Goal: Task Accomplishment & Management: Manage account settings

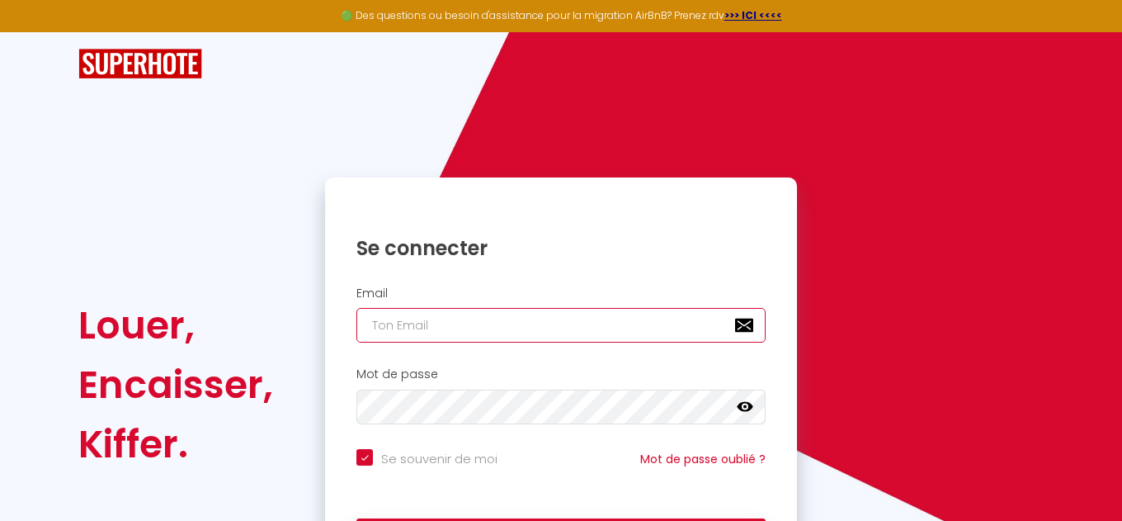
click at [463, 330] on input "email" at bounding box center [560, 325] width 409 height 35
type input "f"
checkbox input "true"
type input "[EMAIL_ADDRESS][DOMAIN_NAME]"
checkbox input "true"
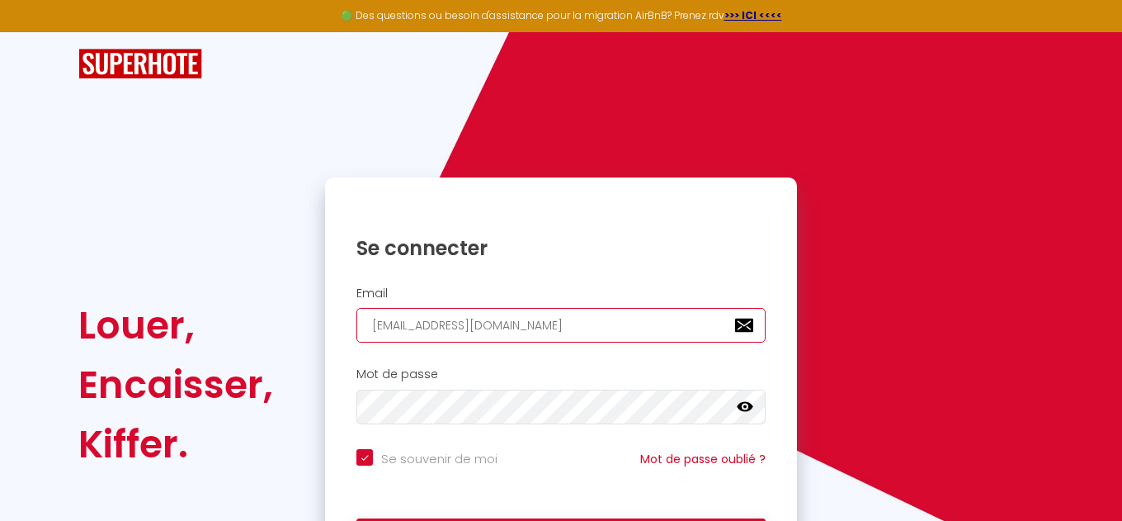
type input "[EMAIL_ADDRESS][DOMAIN_NAME]"
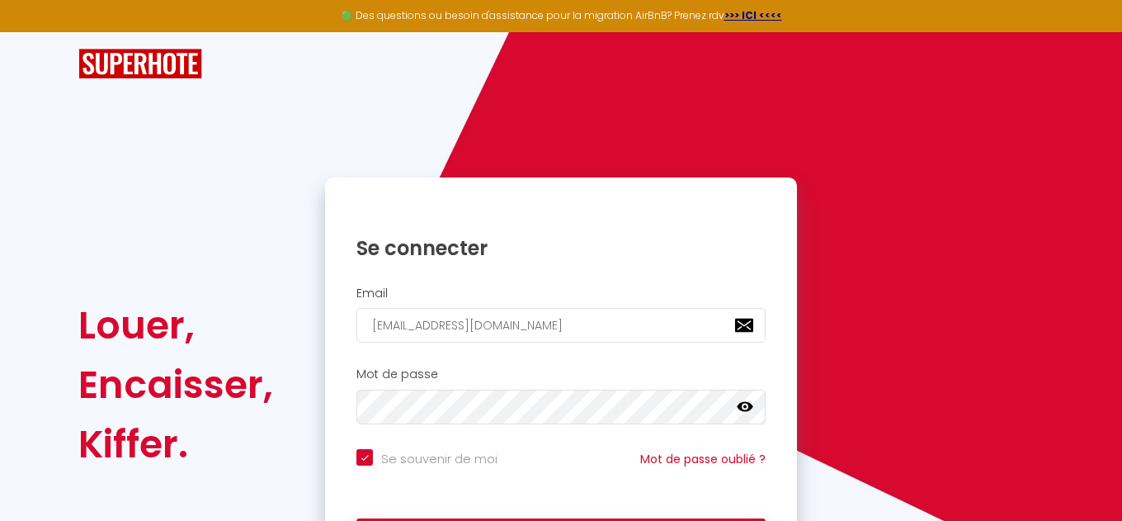
click at [371, 461] on input "Se souvenir de moi" at bounding box center [426, 457] width 141 height 17
checkbox input "false"
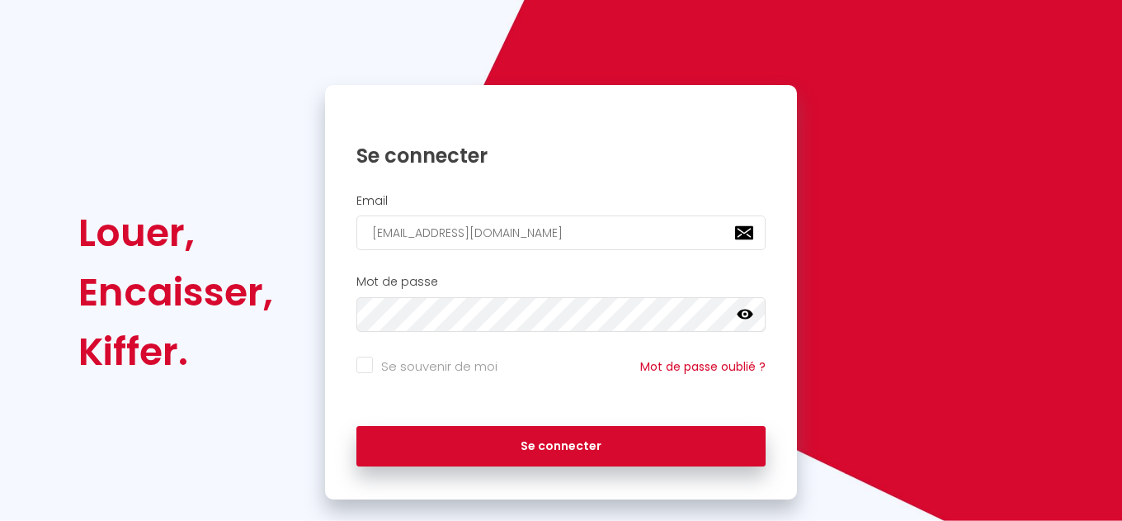
scroll to position [94, 0]
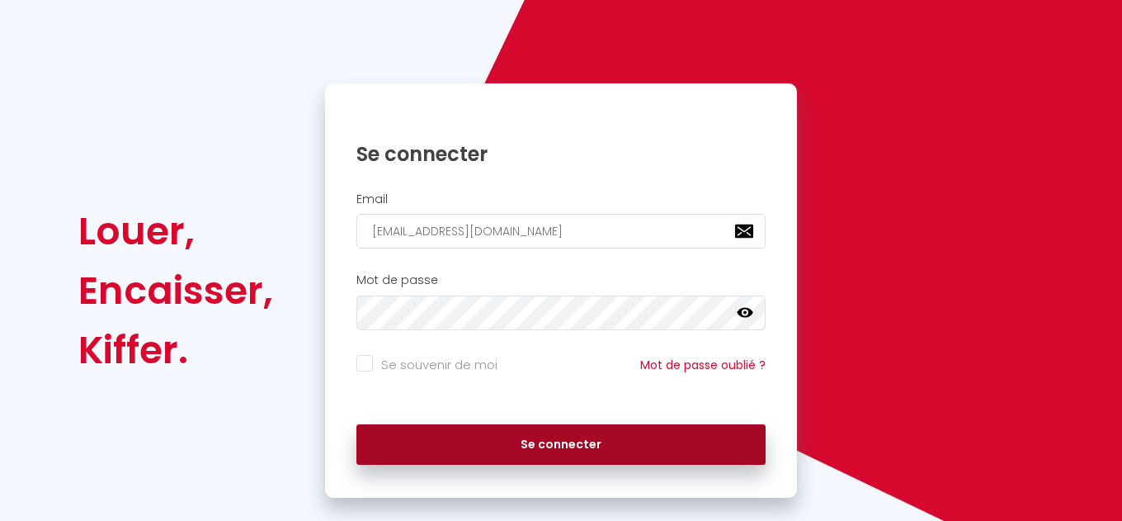
click at [485, 457] on button "Se connecter" at bounding box center [560, 444] width 409 height 41
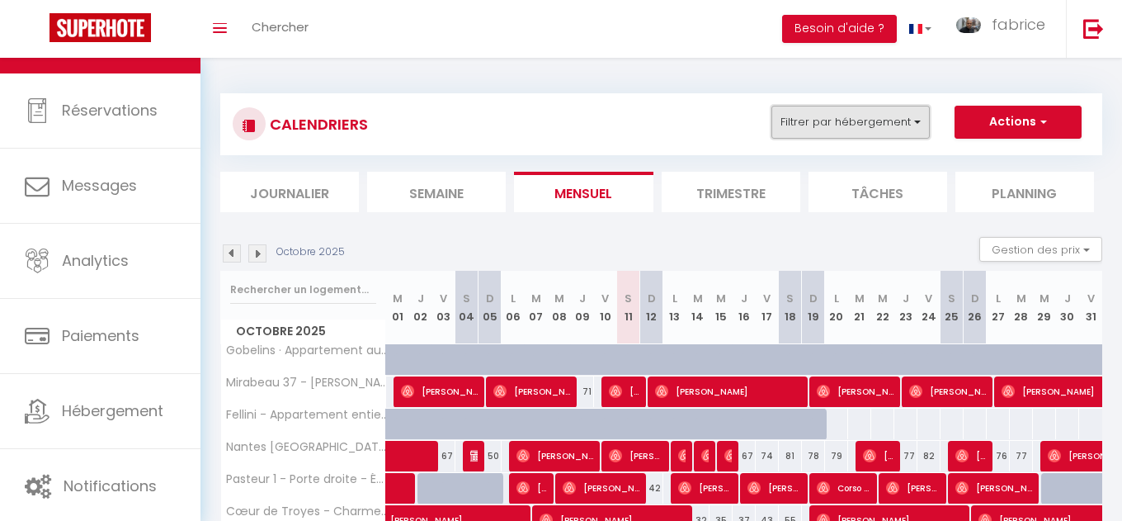
click at [895, 122] on button "Filtrer par hébergement" at bounding box center [851, 122] width 158 height 33
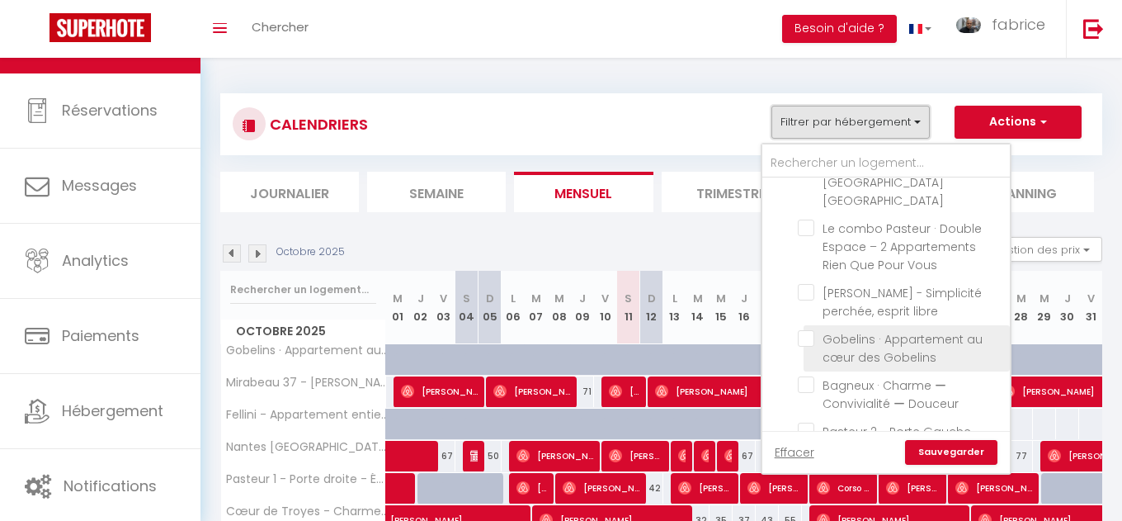
scroll to position [483, 0]
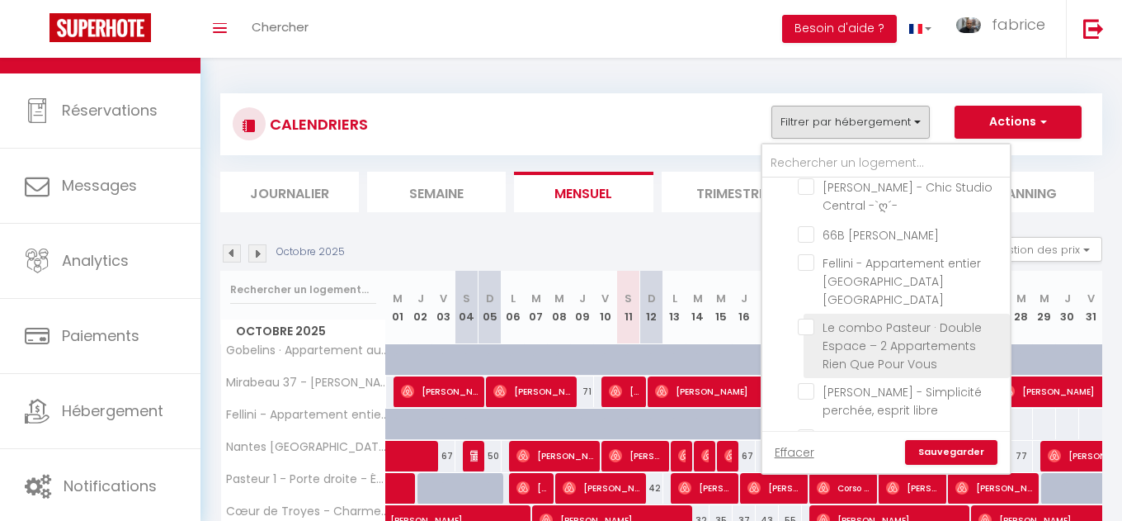
click at [810, 319] on input "Le combo Pasteur · Double Espace – 2 Appartements Rien Que Pour Vous" at bounding box center [901, 327] width 206 height 17
checkbox input "true"
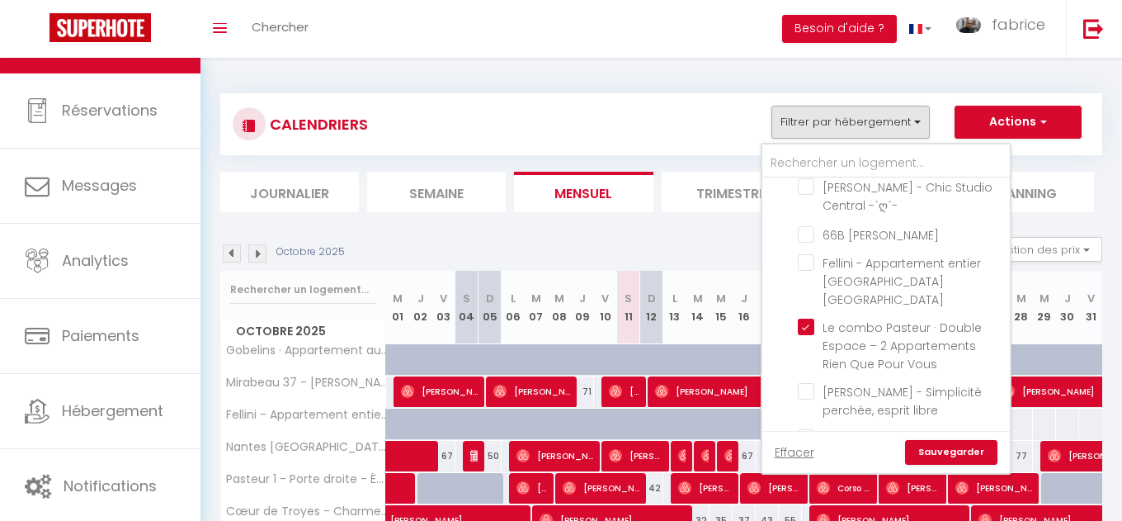
checkbox input "false"
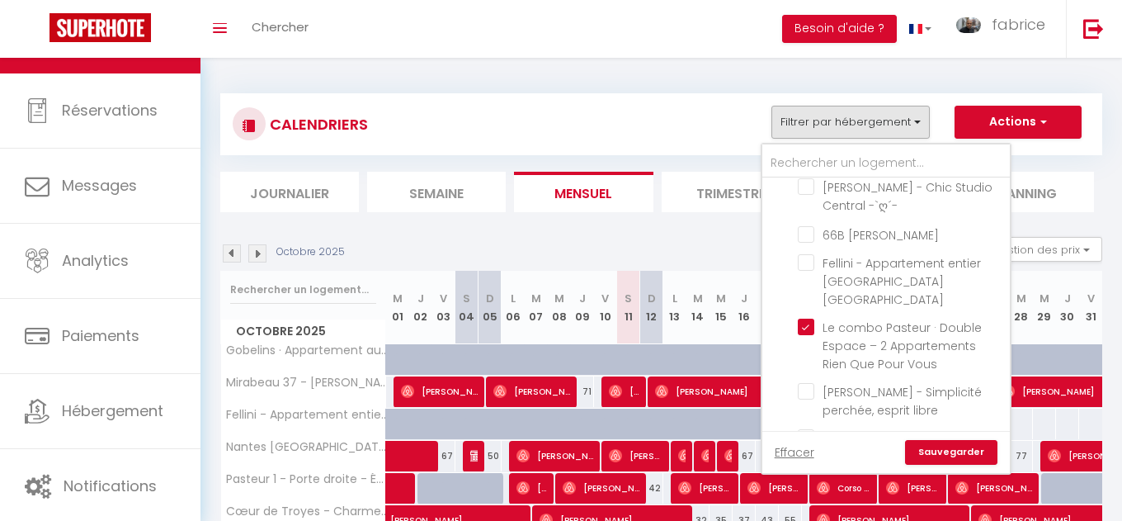
checkbox input "false"
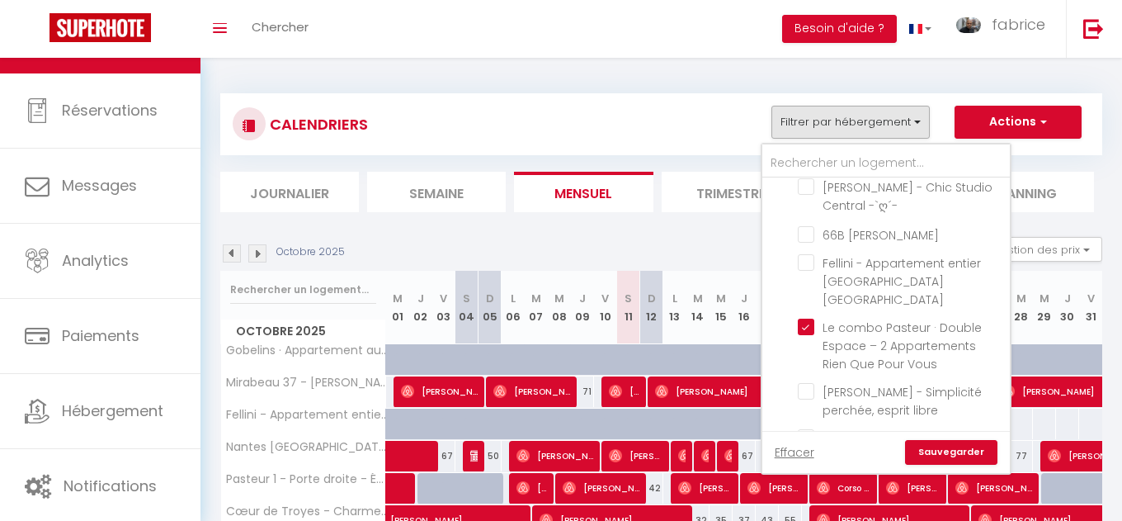
checkbox input "false"
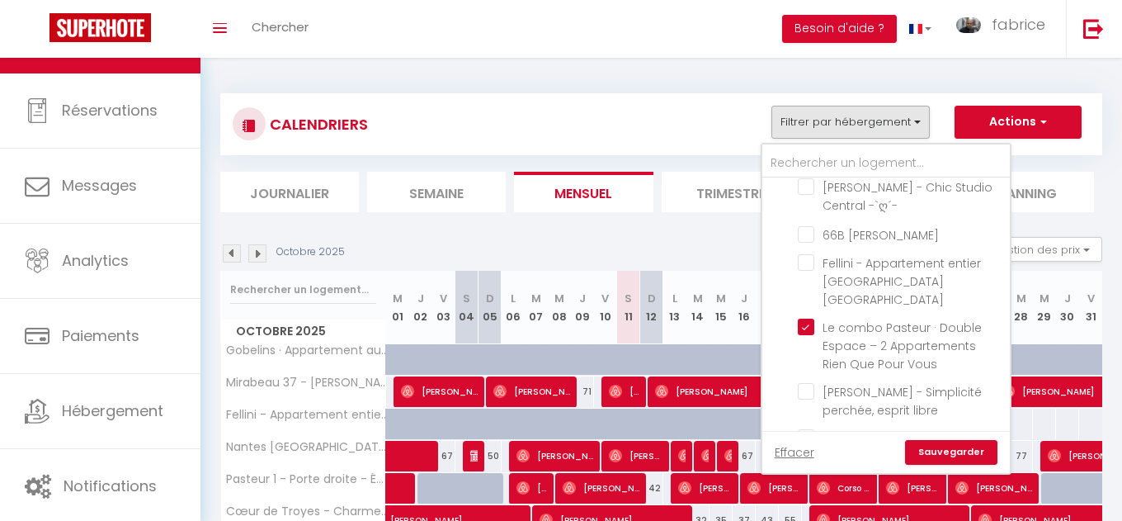
checkbox input "false"
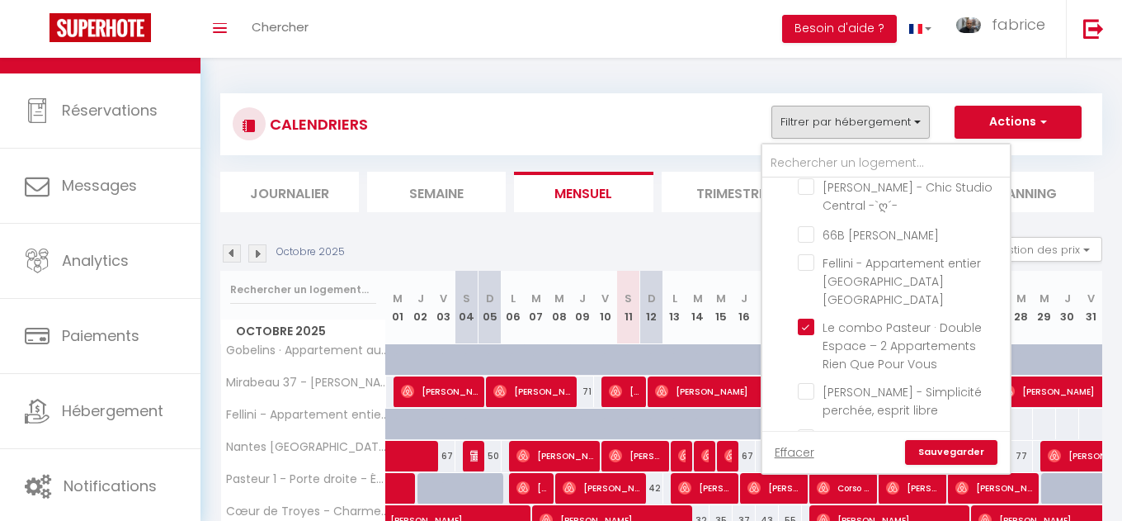
checkbox input "false"
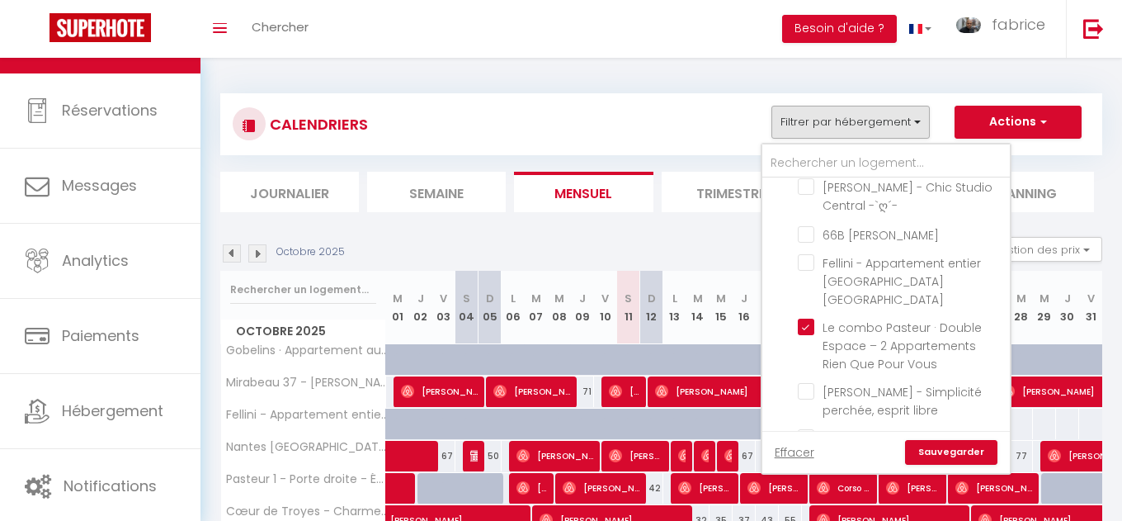
click at [956, 452] on link "Sauvegarder" at bounding box center [951, 452] width 92 height 25
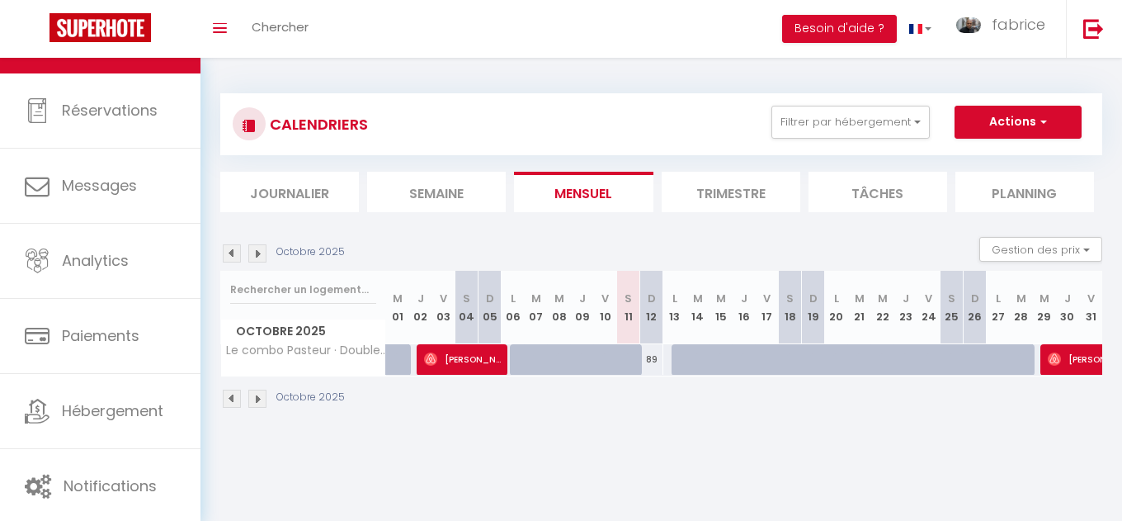
click at [751, 213] on div "CALENDRIERS Filtrer par hébergement Joinville Joinville - Vautier Calme & Équip…" at bounding box center [661, 251] width 882 height 347
click at [748, 203] on li "Trimestre" at bounding box center [731, 192] width 139 height 40
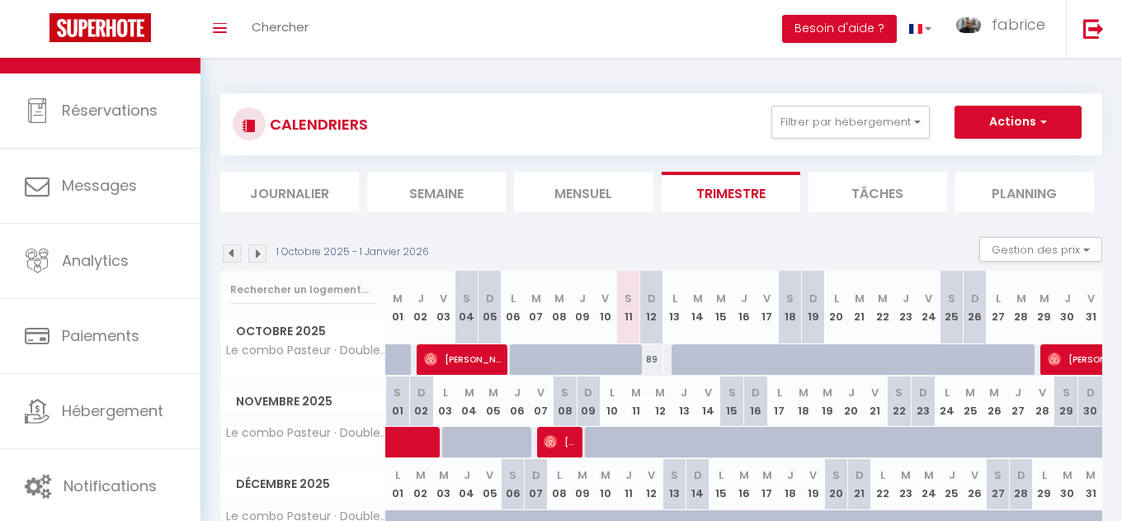
click at [257, 257] on img at bounding box center [257, 253] width 18 height 18
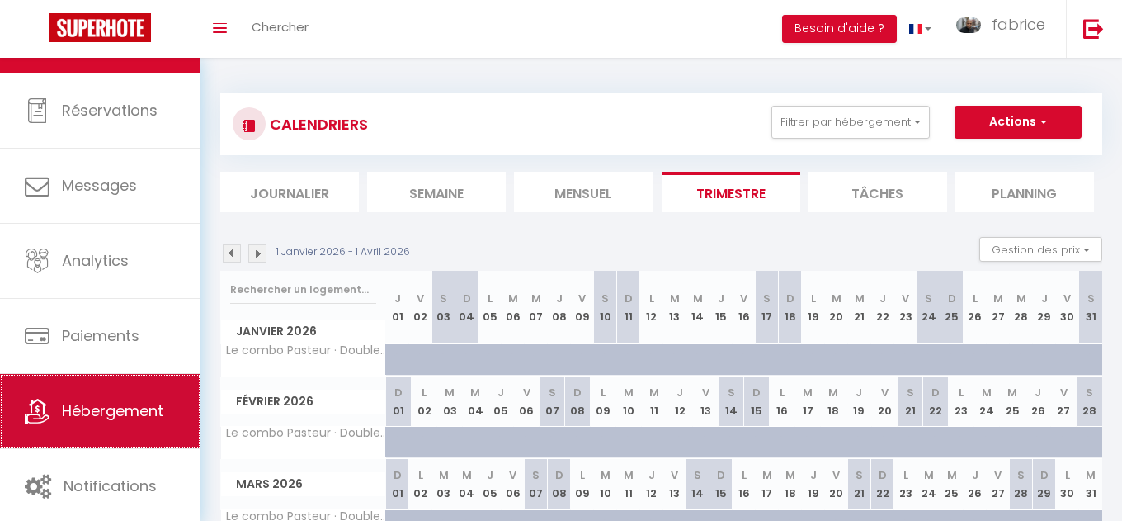
click at [115, 434] on link "Hébergement" at bounding box center [100, 411] width 201 height 74
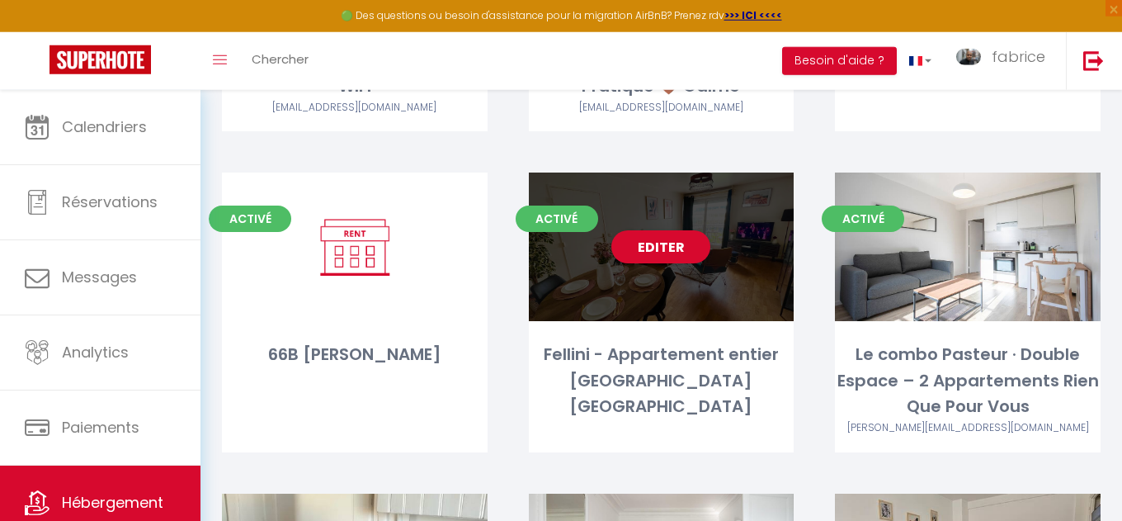
scroll to position [753, 0]
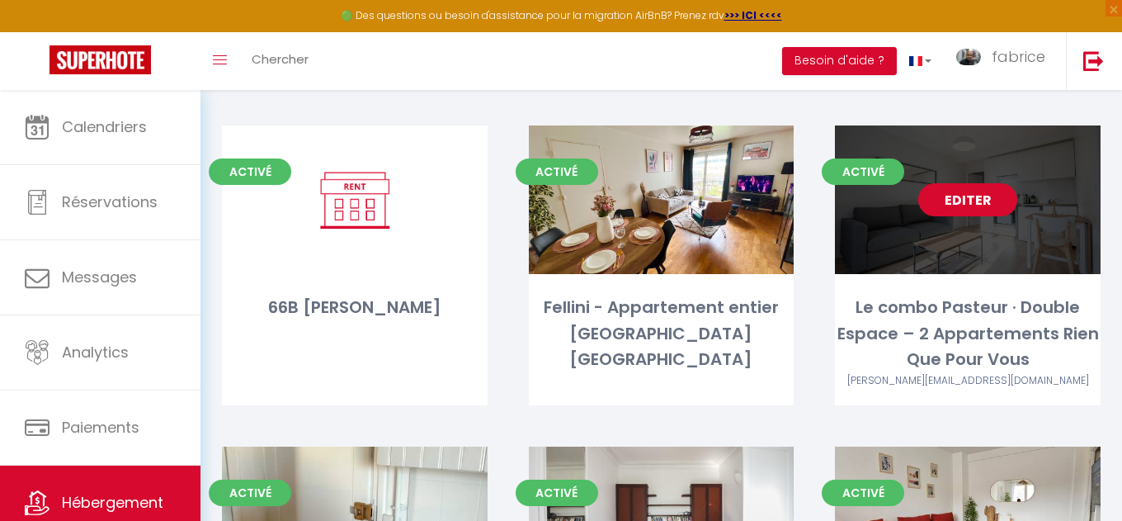
click at [960, 183] on link "Editer" at bounding box center [967, 199] width 99 height 33
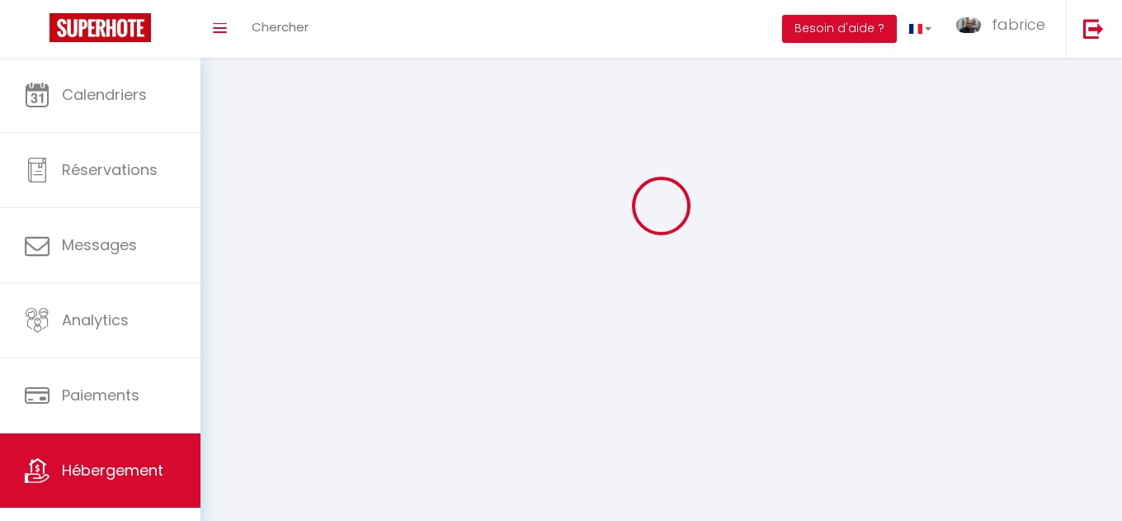
select select "28"
select select
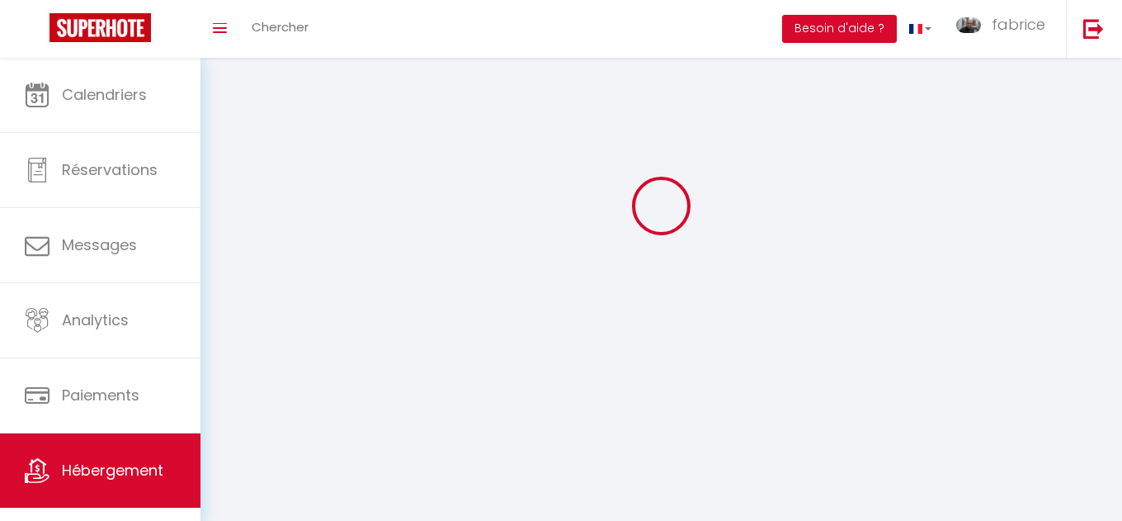
select select
checkbox input "false"
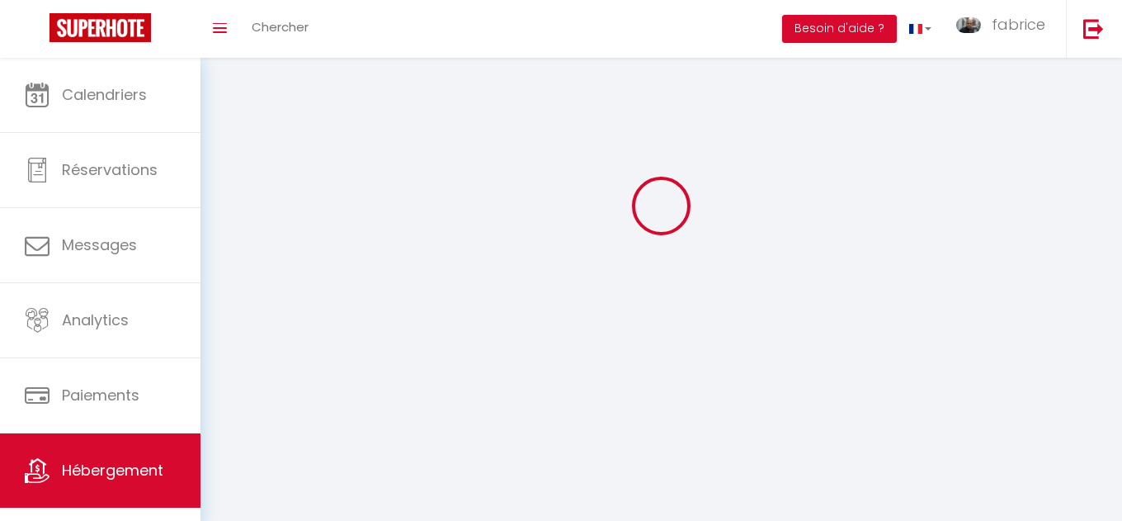
checkbox input "false"
select select
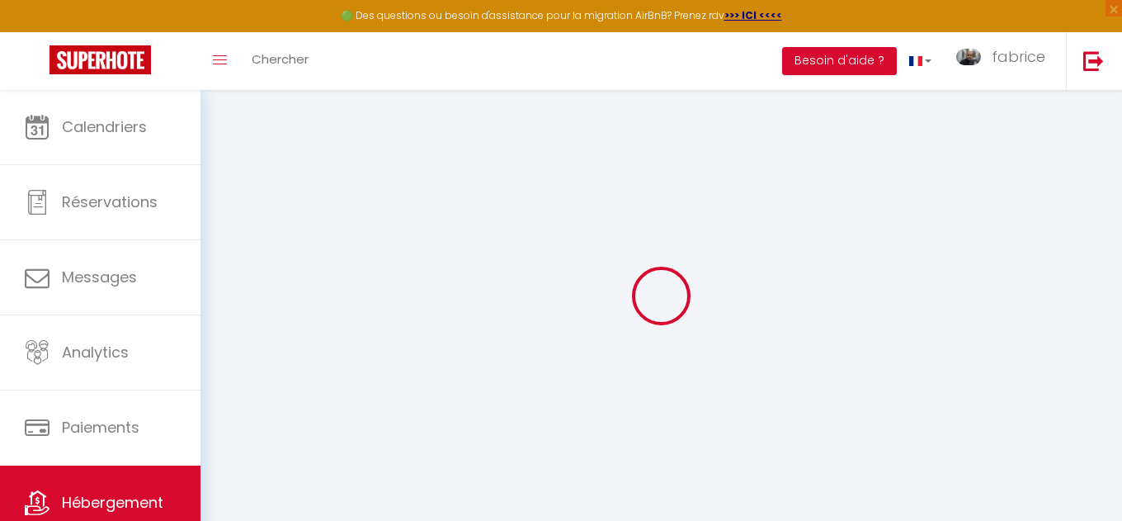
select select
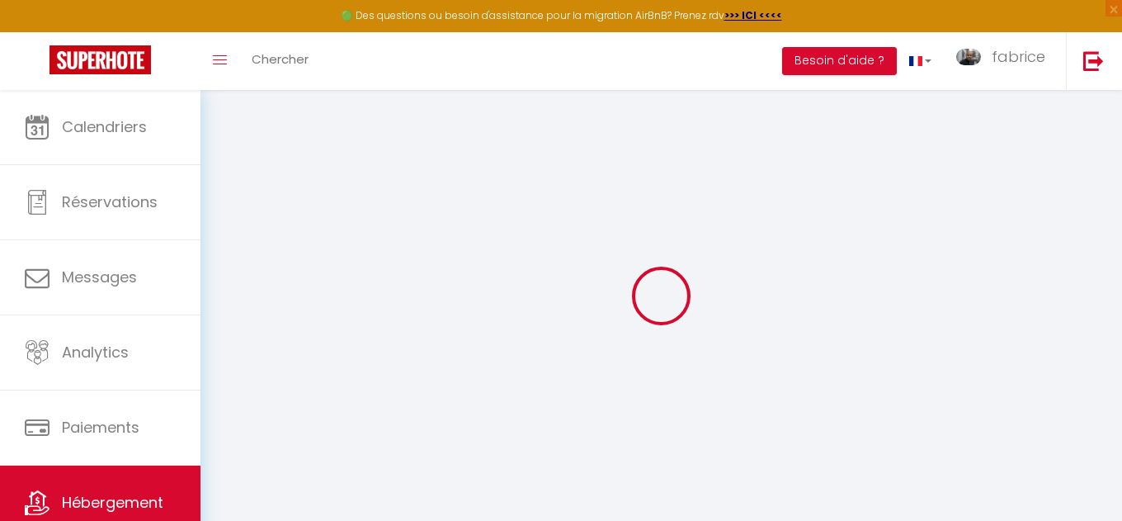
select select
checkbox input "false"
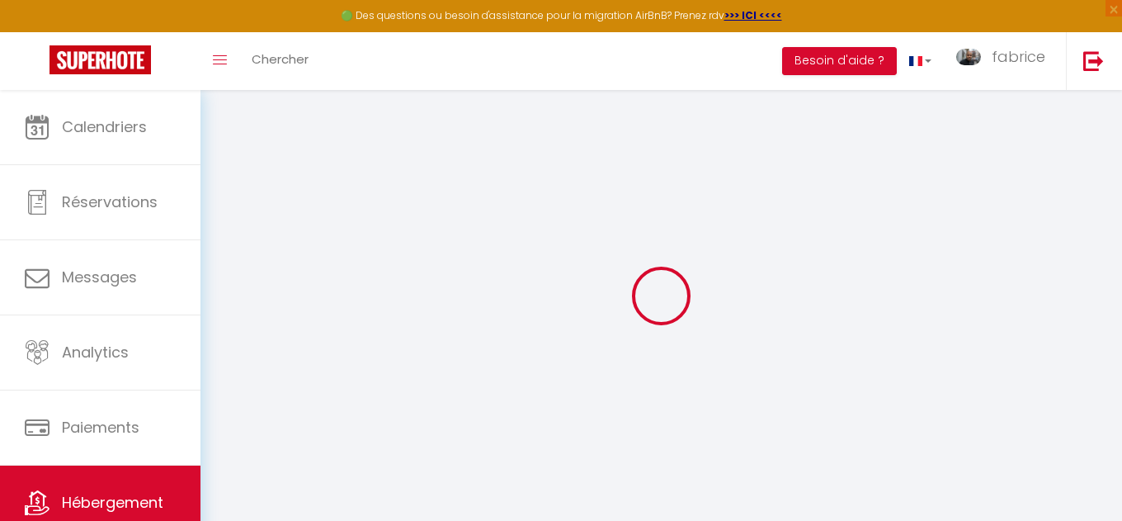
select select
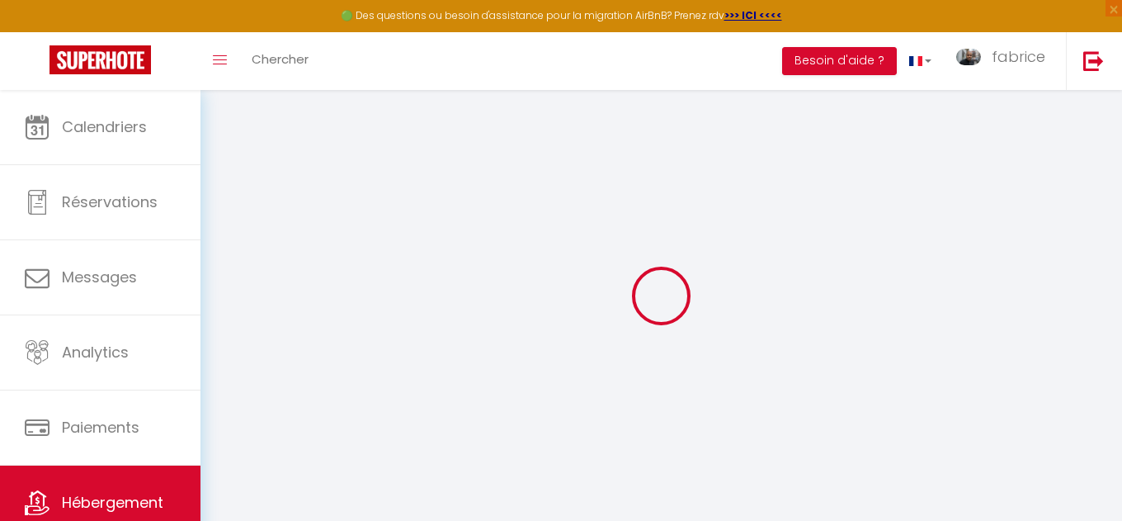
select select
checkbox input "false"
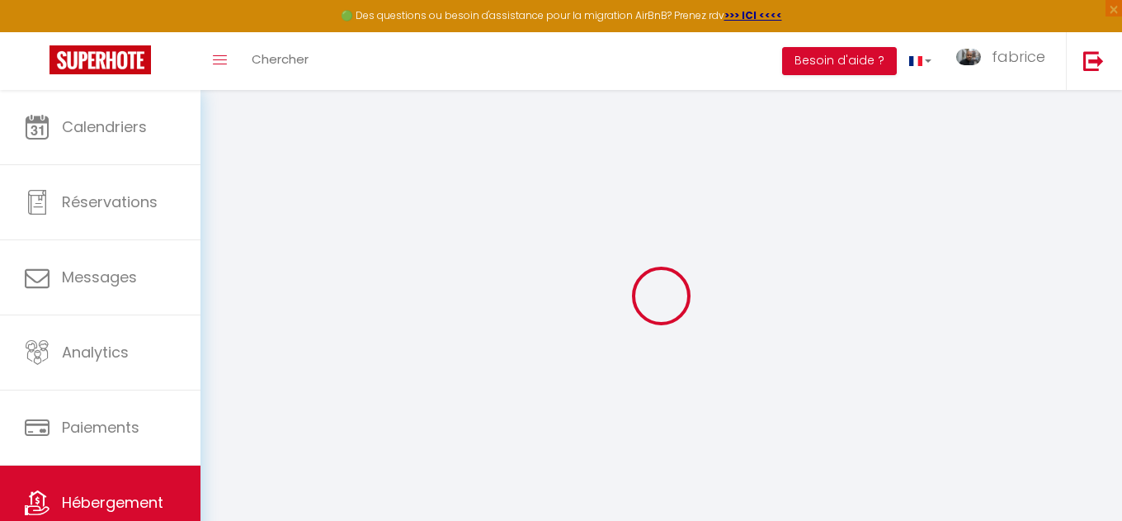
checkbox input "false"
select select
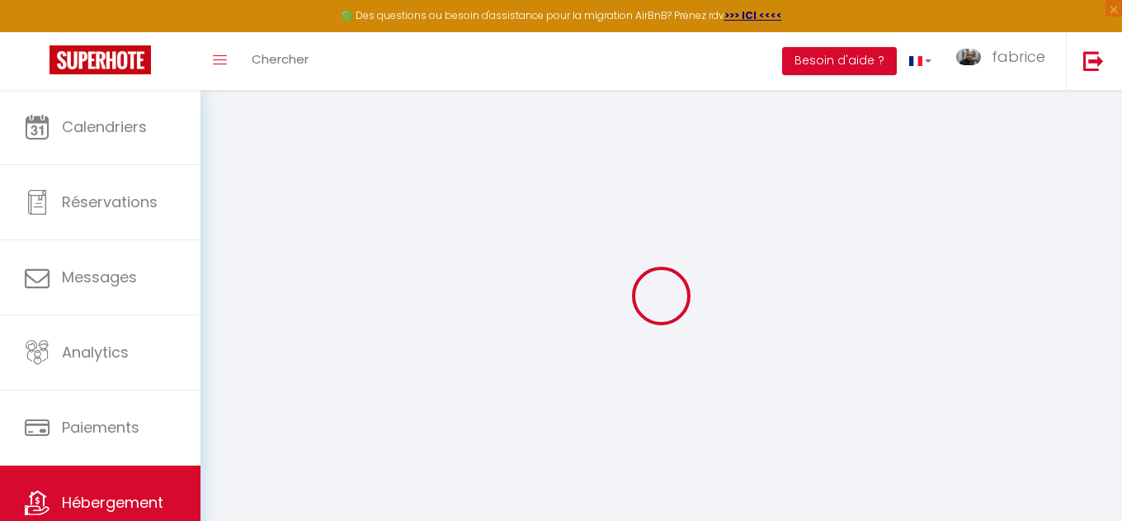
select select
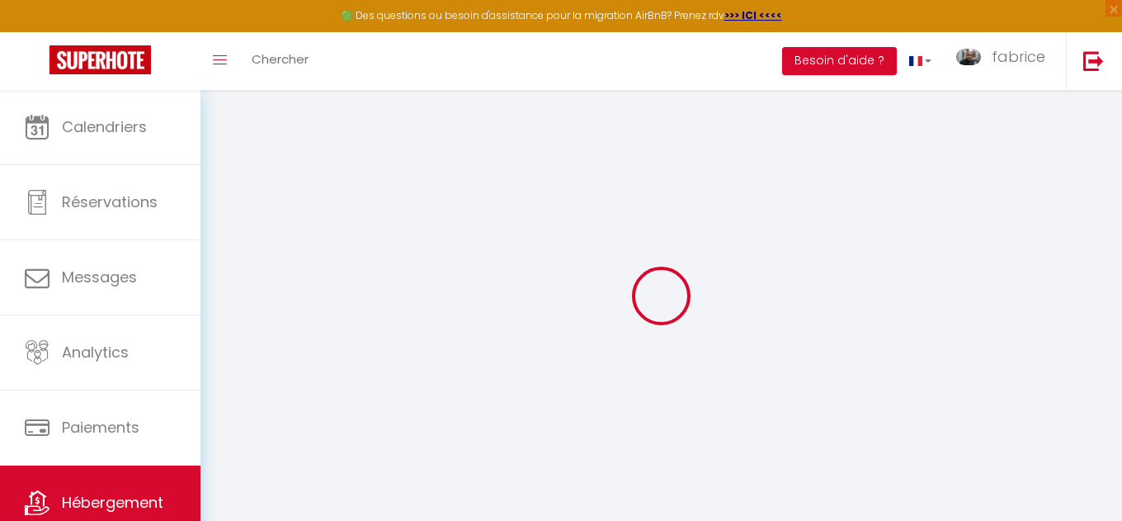
checkbox input "false"
select select
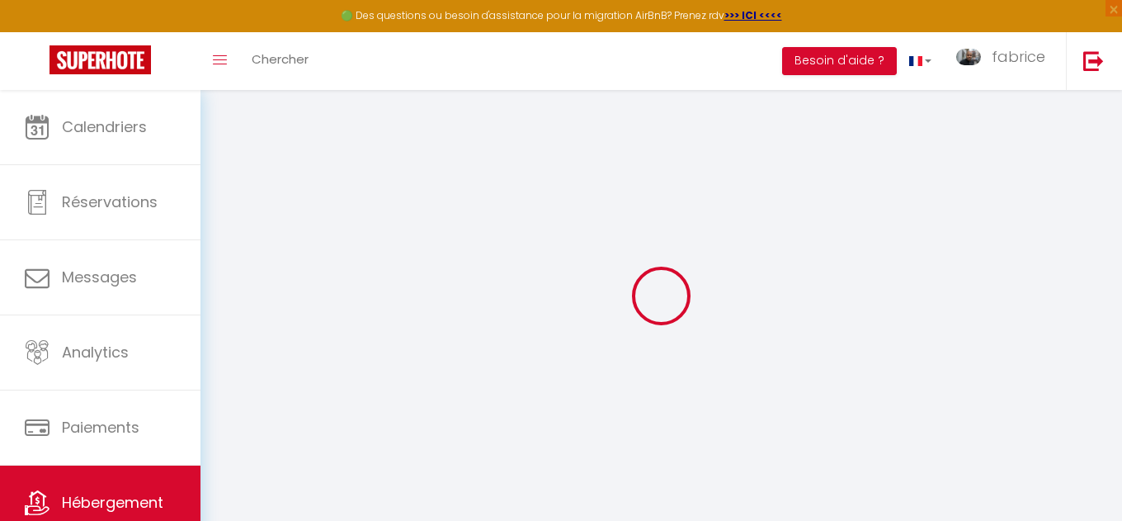
select select
checkbox input "true"
checkbox input "false"
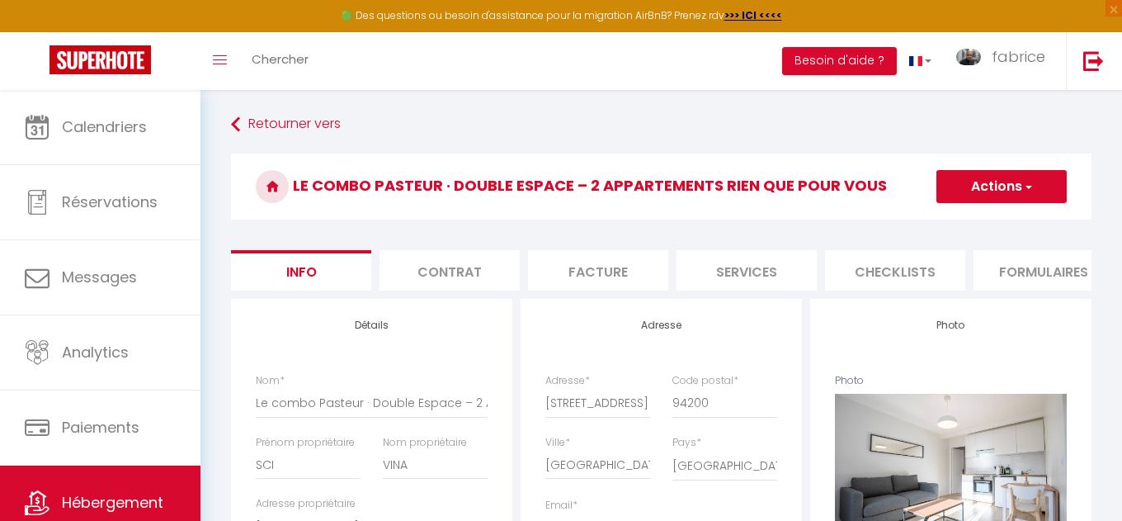
select select
checkbox input "false"
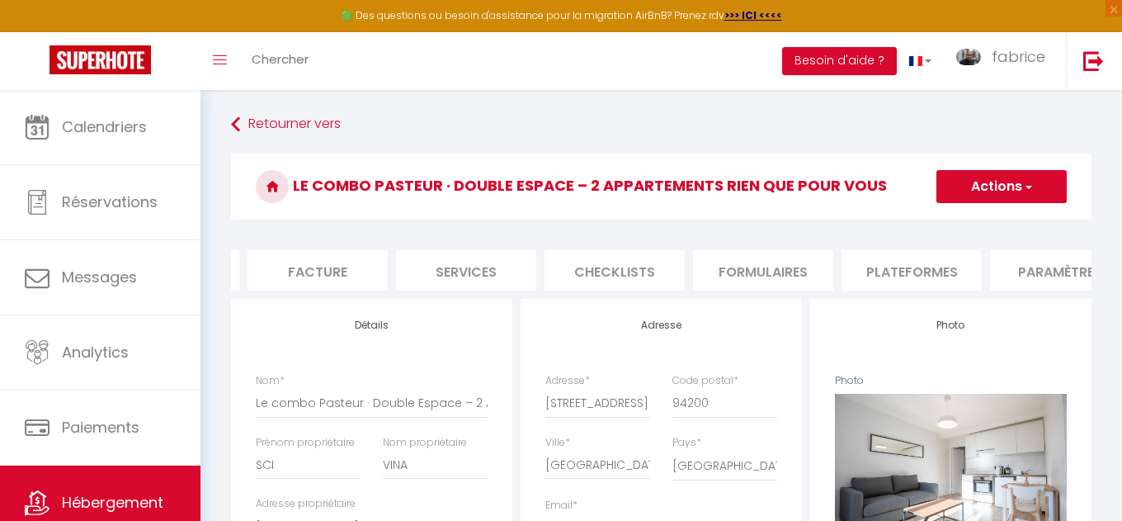
scroll to position [0, 379]
click at [944, 272] on li "Paramètres" at bounding box center [962, 270] width 140 height 40
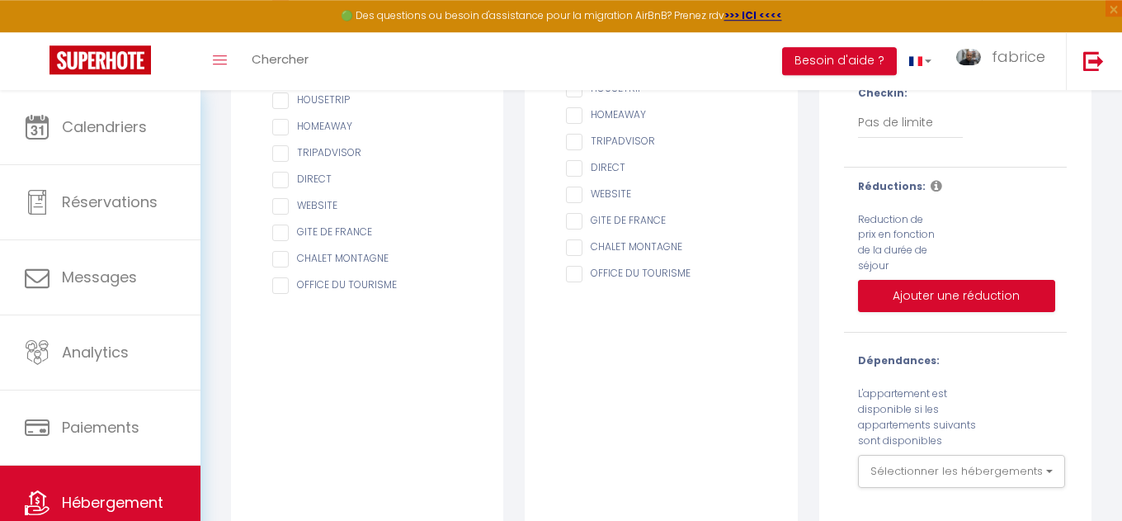
scroll to position [398, 0]
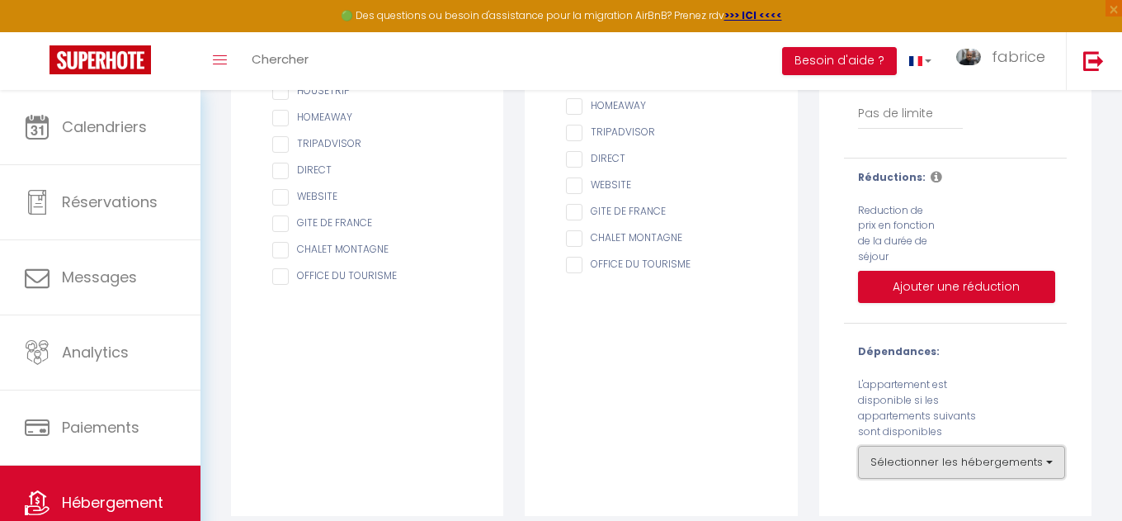
click at [966, 454] on button "Sélectionner les hébergements" at bounding box center [961, 462] width 207 height 33
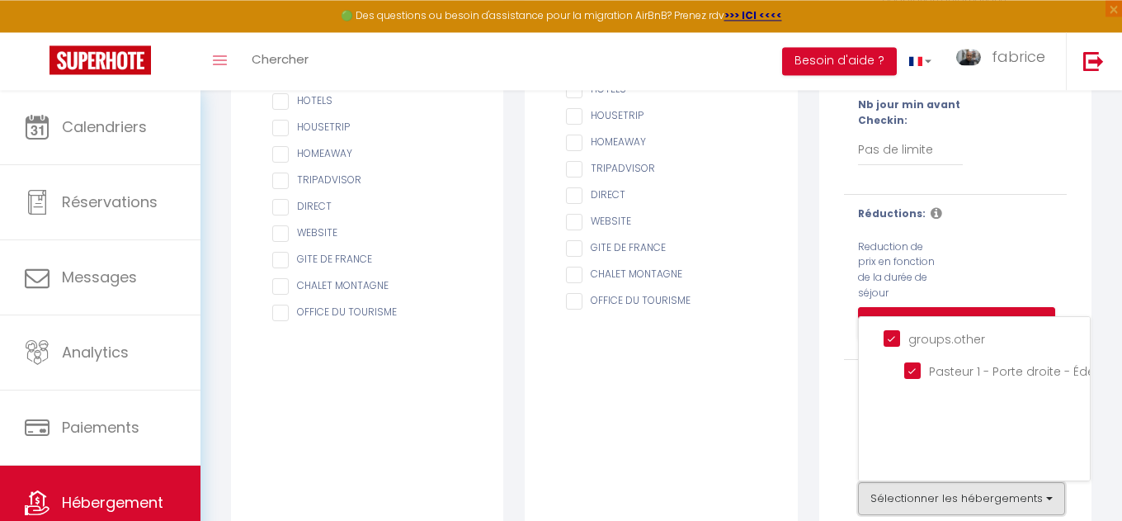
scroll to position [304, 0]
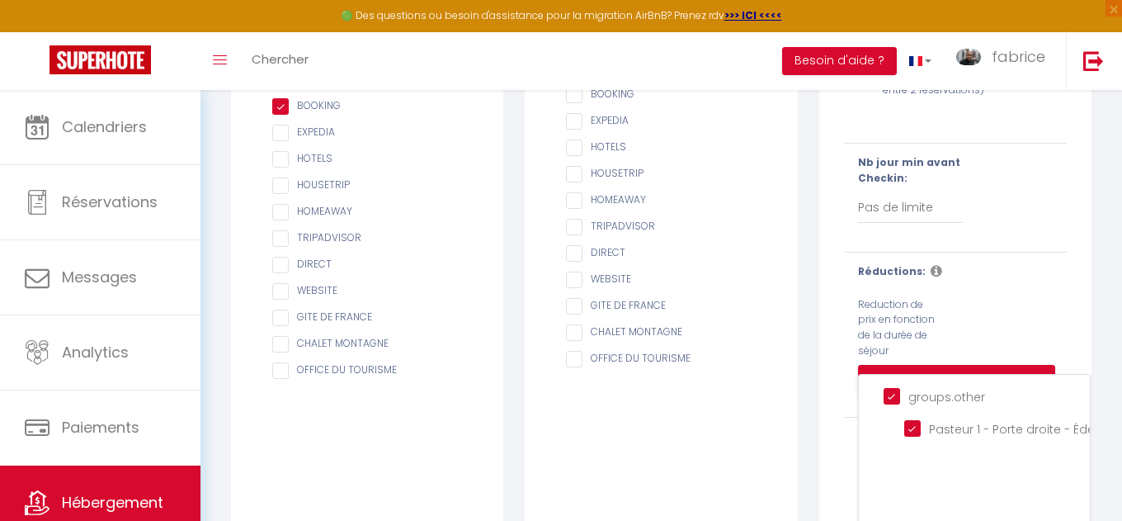
click at [996, 305] on div "Réductions: Reduction de prix en fonction de la durée de séjour Ajouter une réd…" at bounding box center [955, 335] width 244 height 142
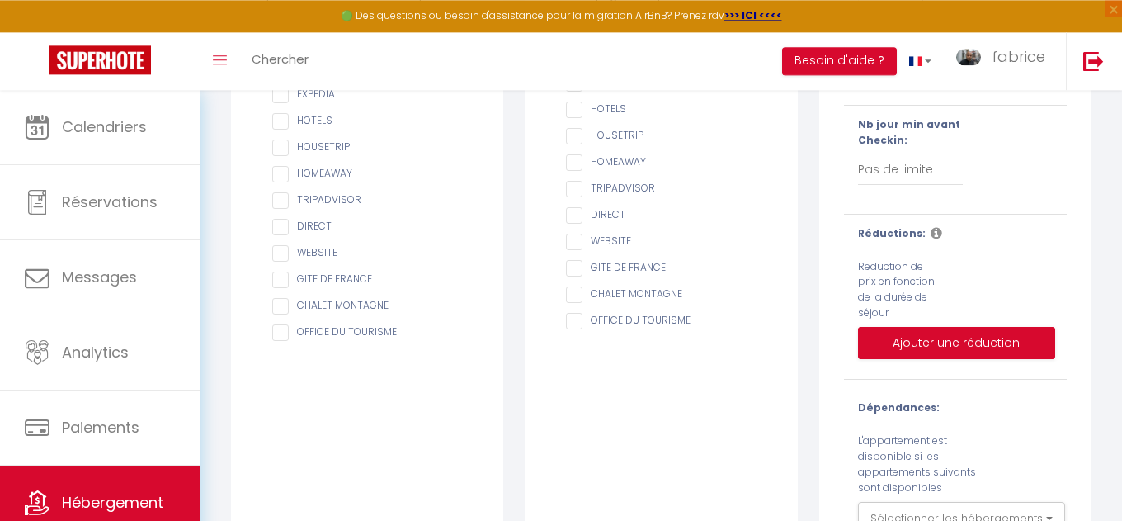
scroll to position [398, 0]
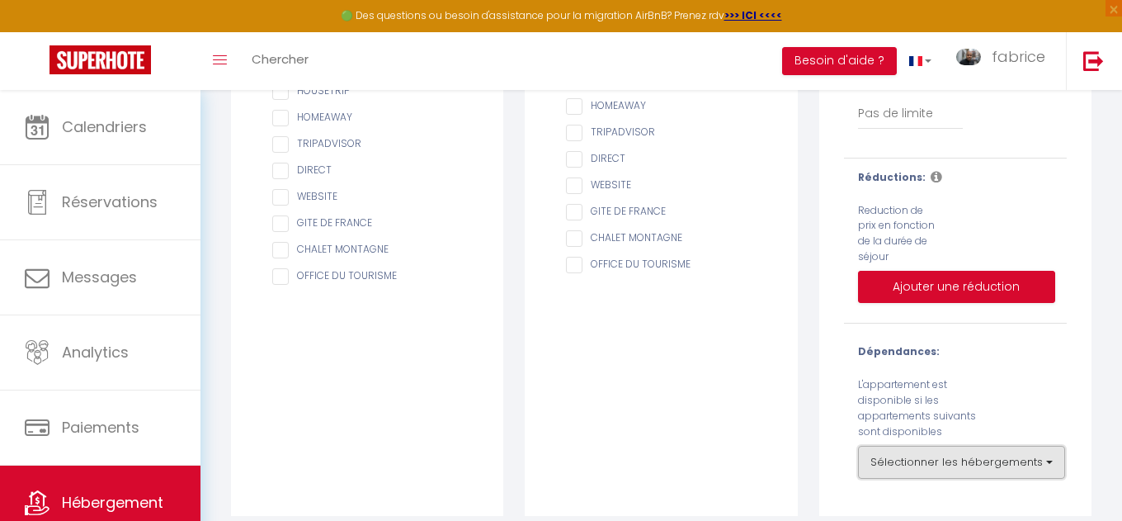
click at [956, 447] on button "Sélectionner les hébergements" at bounding box center [961, 462] width 207 height 33
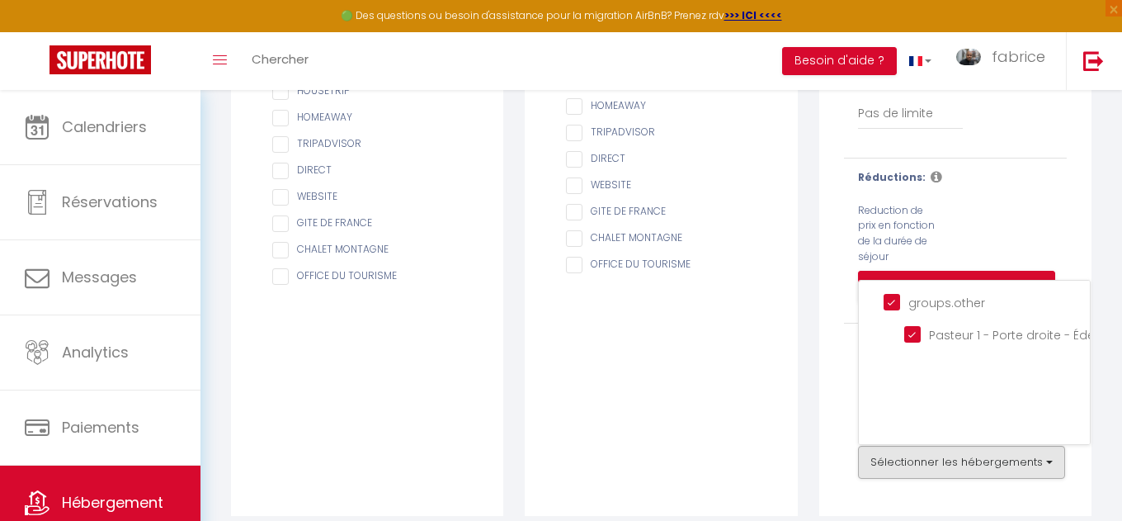
click at [887, 293] on input "groups.other" at bounding box center [987, 301] width 206 height 17
checkbox input "false"
checkbox Chic "false"
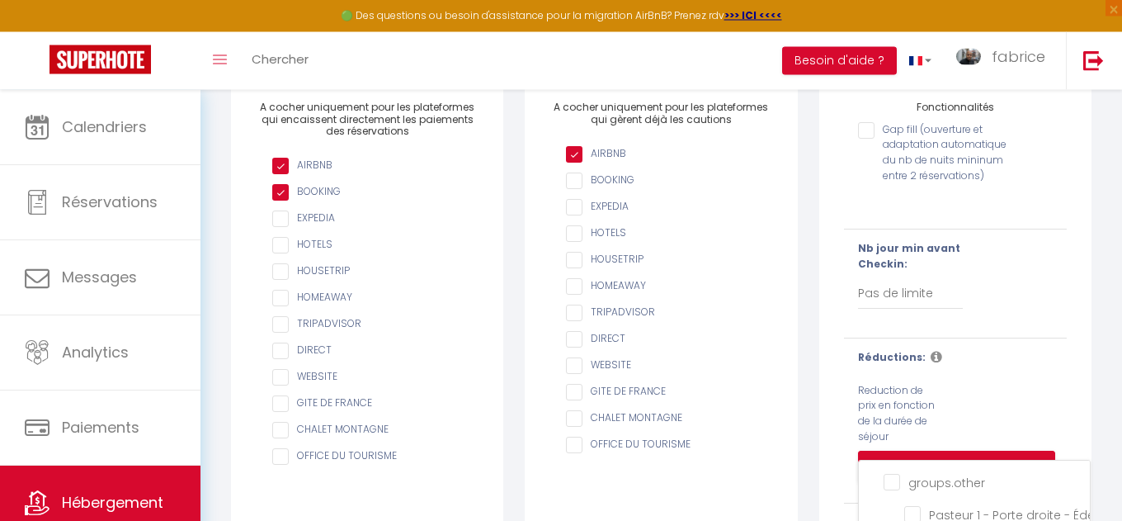
scroll to position [210, 0]
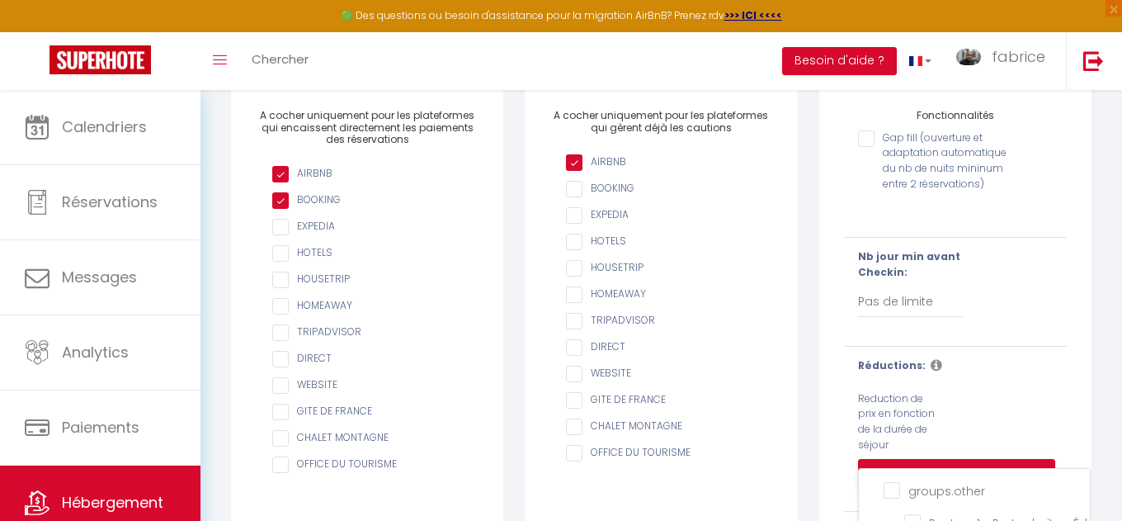
click at [1011, 308] on div "Nb jour min avant Checkin: Pas de limite 1 2 3 4 5 6 7" at bounding box center [955, 291] width 244 height 85
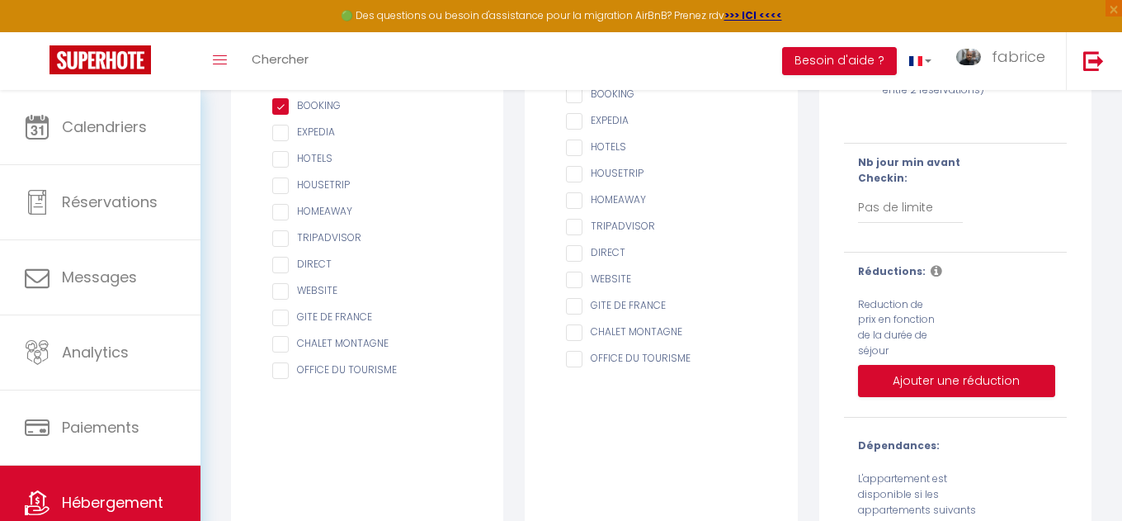
scroll to position [0, 0]
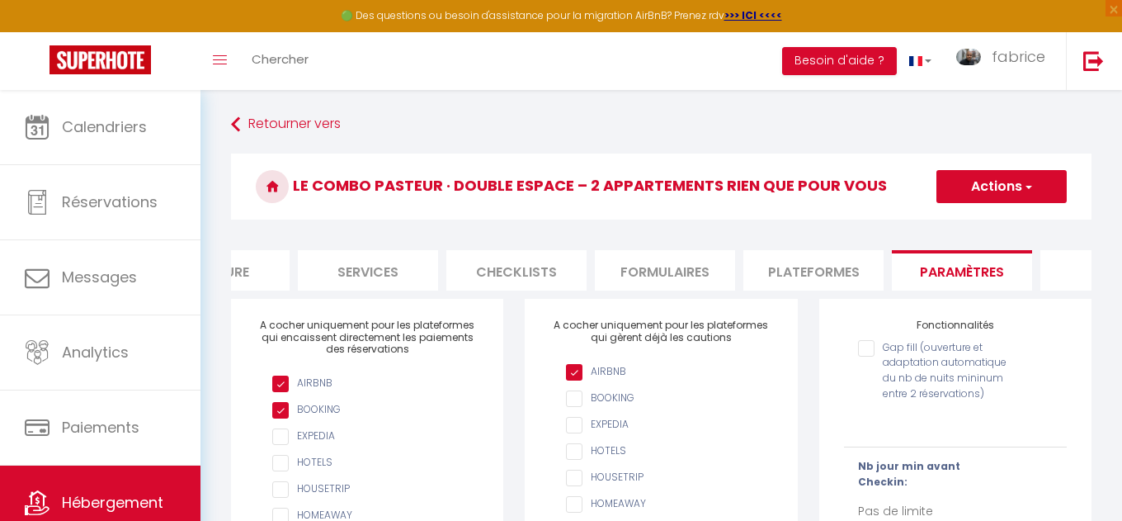
click at [1002, 184] on button "Actions" at bounding box center [1002, 186] width 130 height 33
click at [993, 224] on input "Enregistrer" at bounding box center [982, 223] width 61 height 17
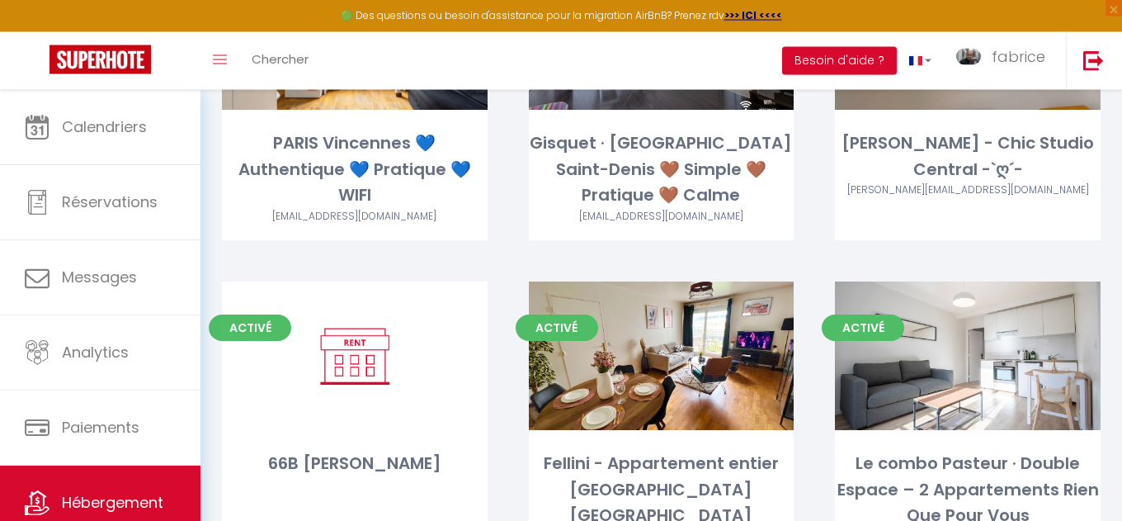
scroll to position [541, 0]
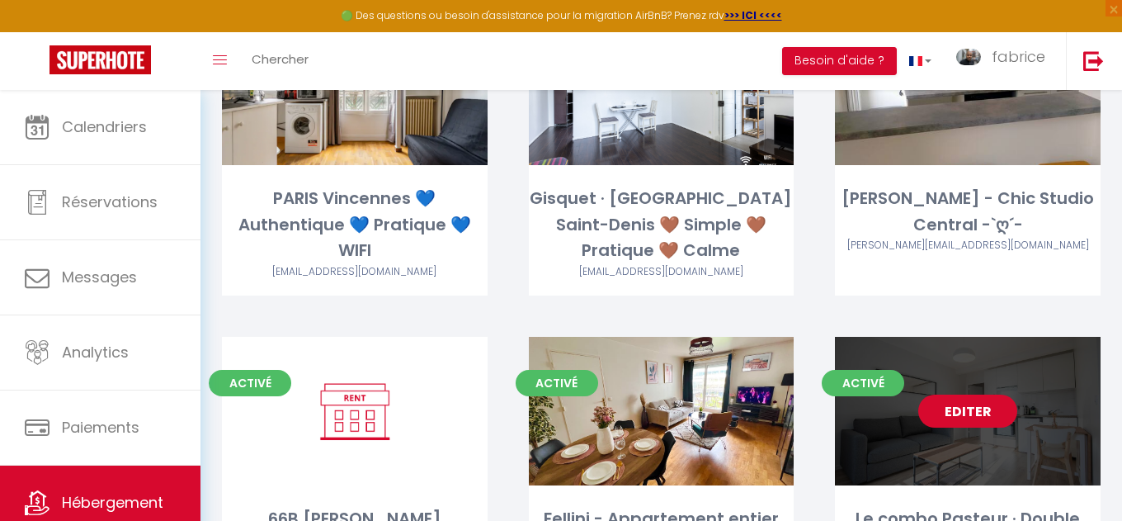
click at [974, 394] on link "Editer" at bounding box center [967, 410] width 99 height 33
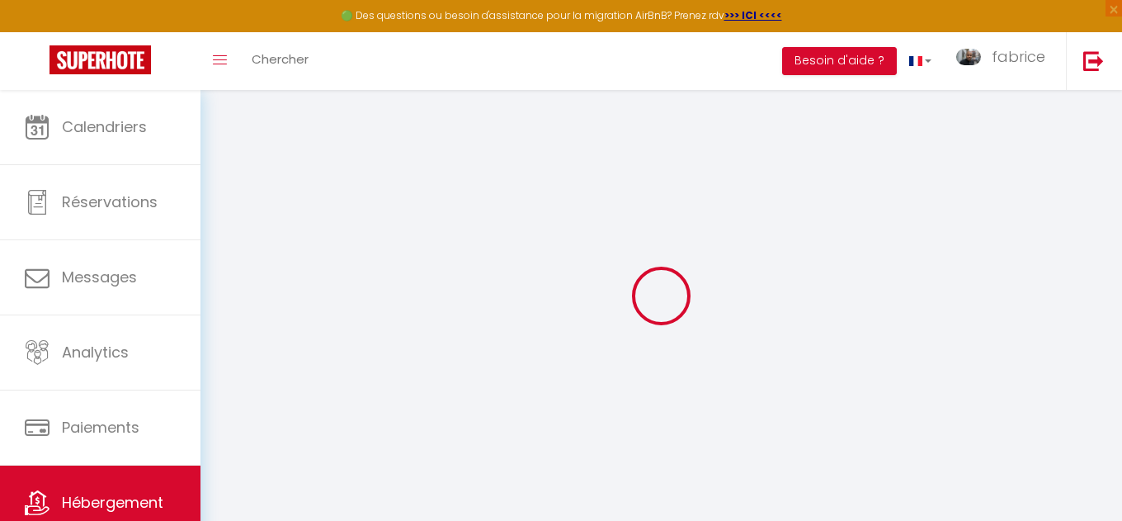
checkbox input "true"
checkbox input "false"
select select "17:00"
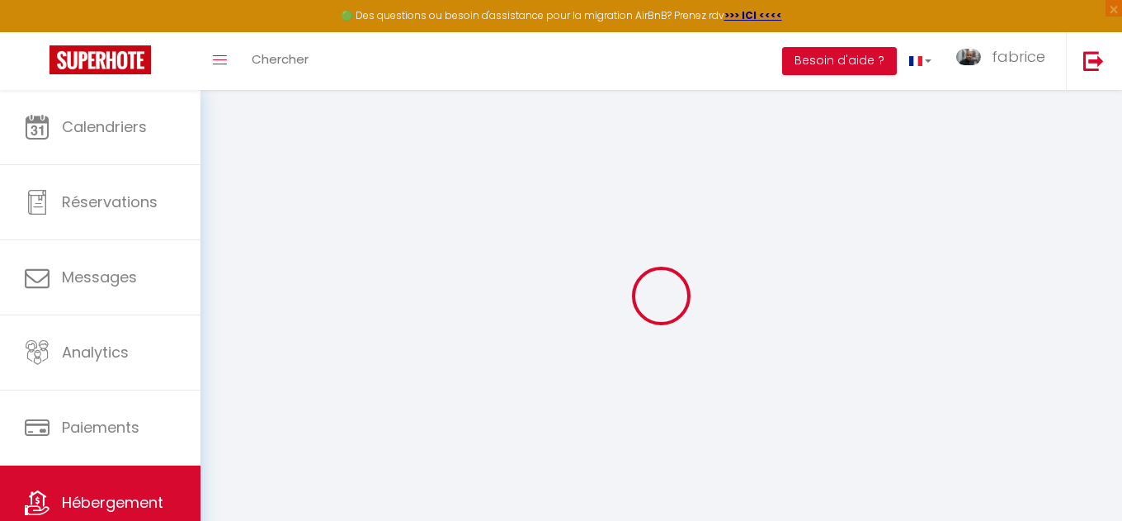
select select "23:00"
select select "11:00"
select select "30"
select select "120"
select select "12:00"
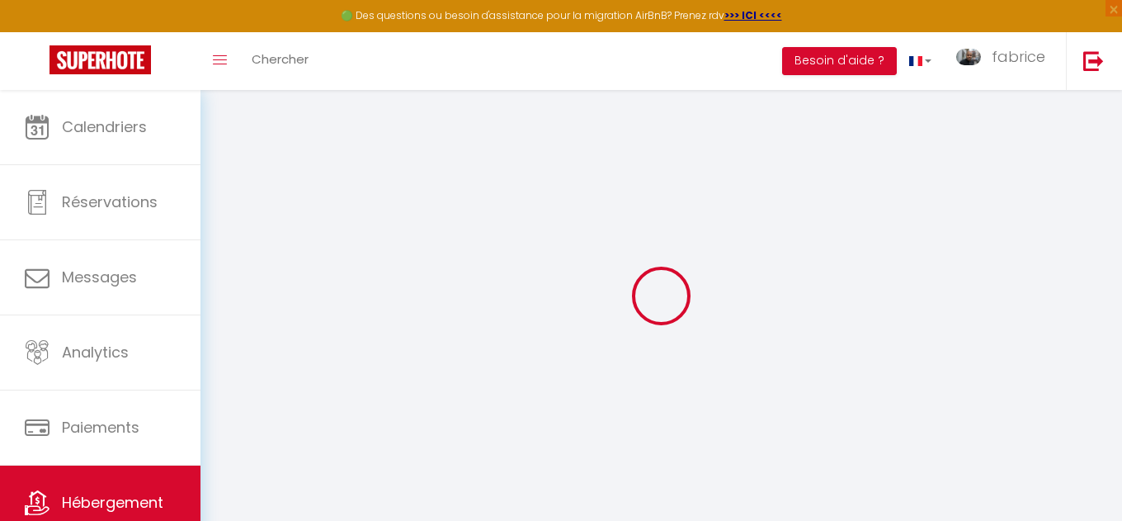
select select
checkbox input "false"
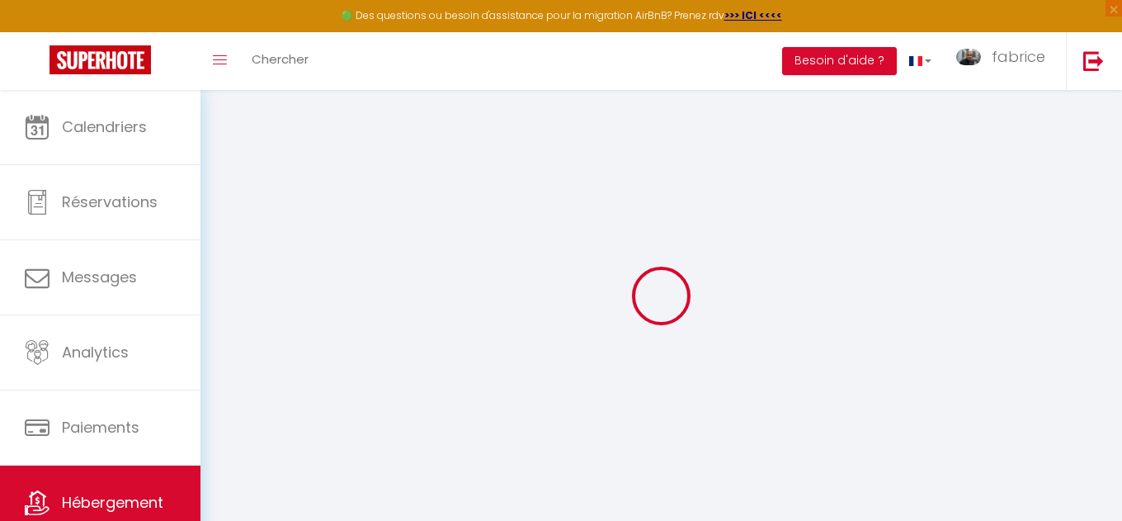
checkbox input "false"
select select
checkbox input "false"
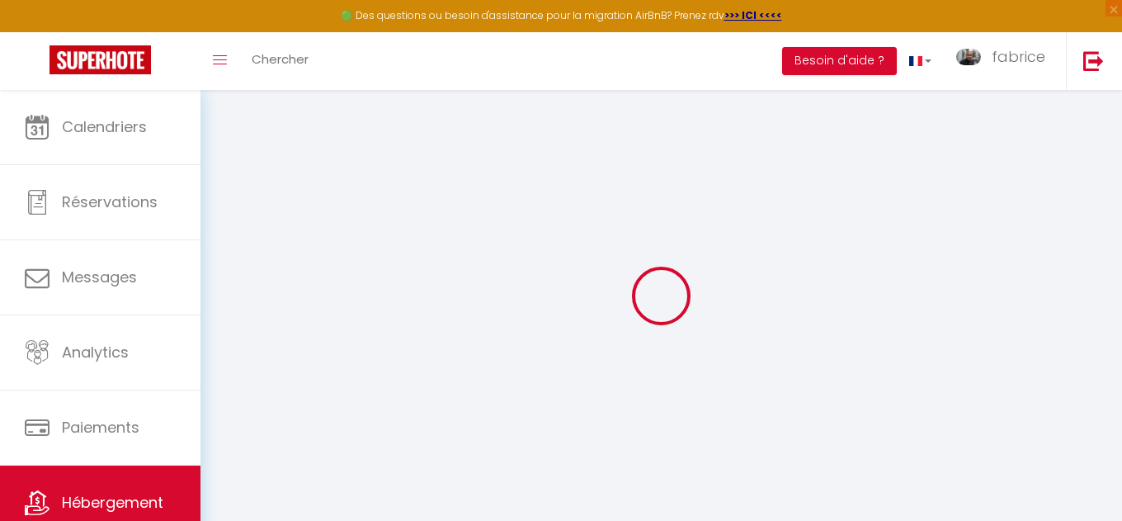
checkbox input "false"
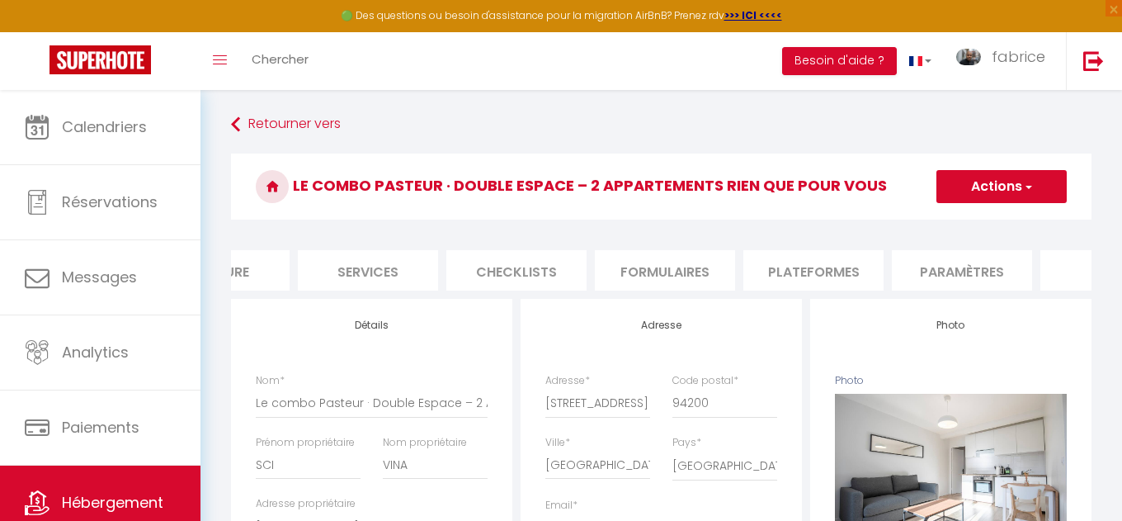
scroll to position [0, 431]
click at [880, 271] on li "Paramètres" at bounding box center [910, 270] width 140 height 40
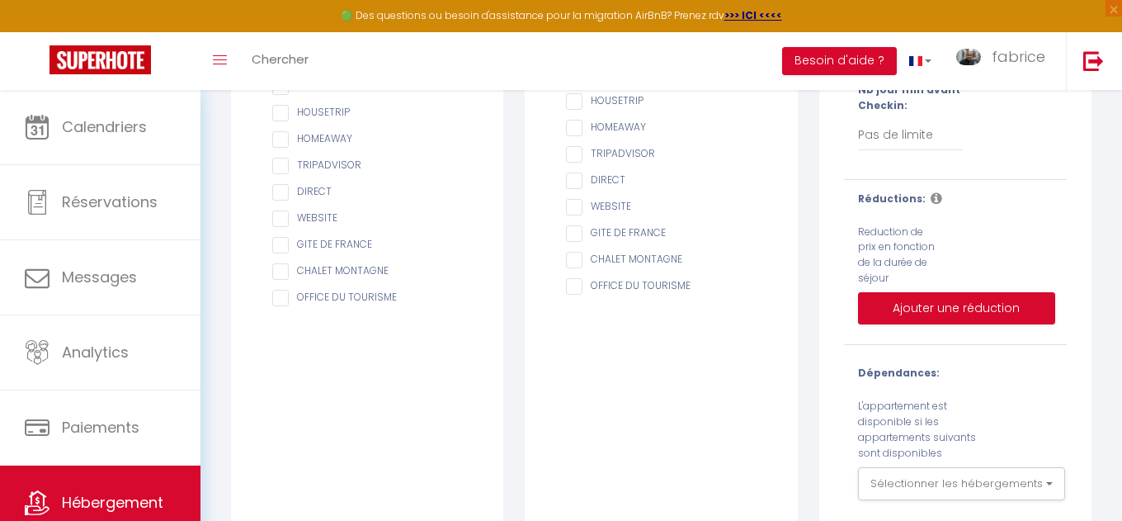
scroll to position [398, 0]
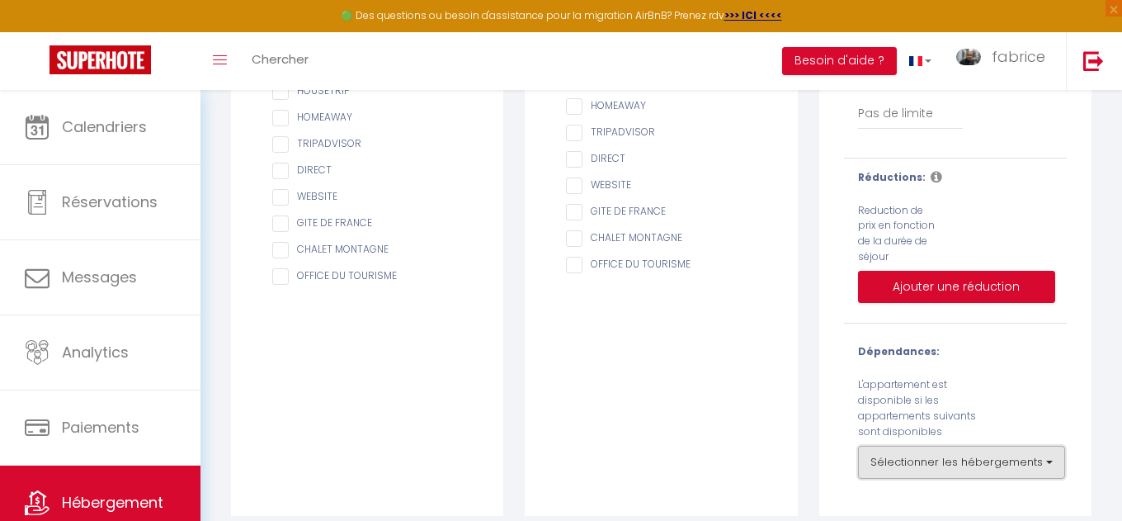
click at [1022, 447] on button "Sélectionner les hébergements" at bounding box center [961, 462] width 207 height 33
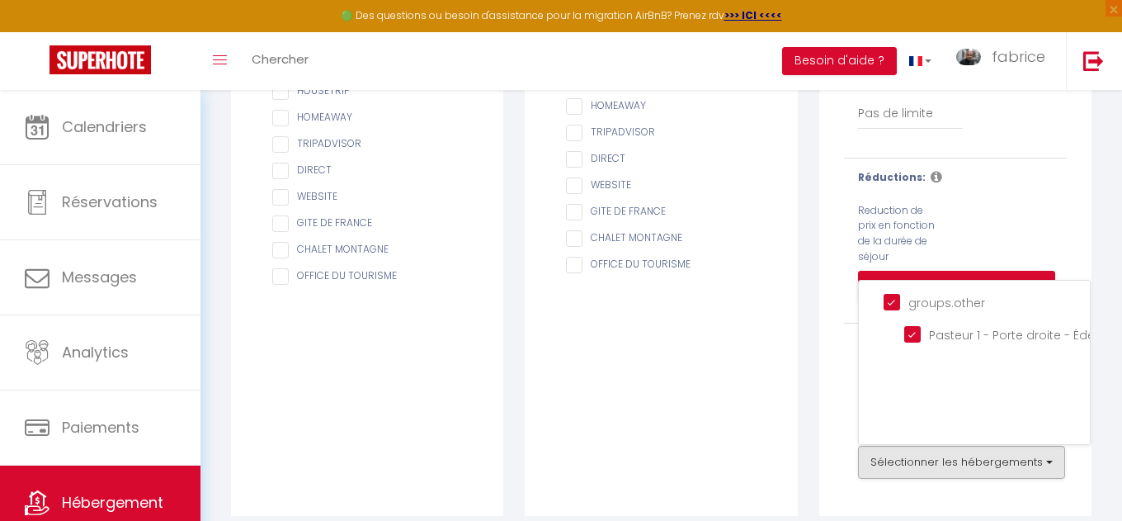
click at [894, 293] on input "groups.other" at bounding box center [987, 301] width 206 height 17
checkbox input "false"
checkbox Chic "false"
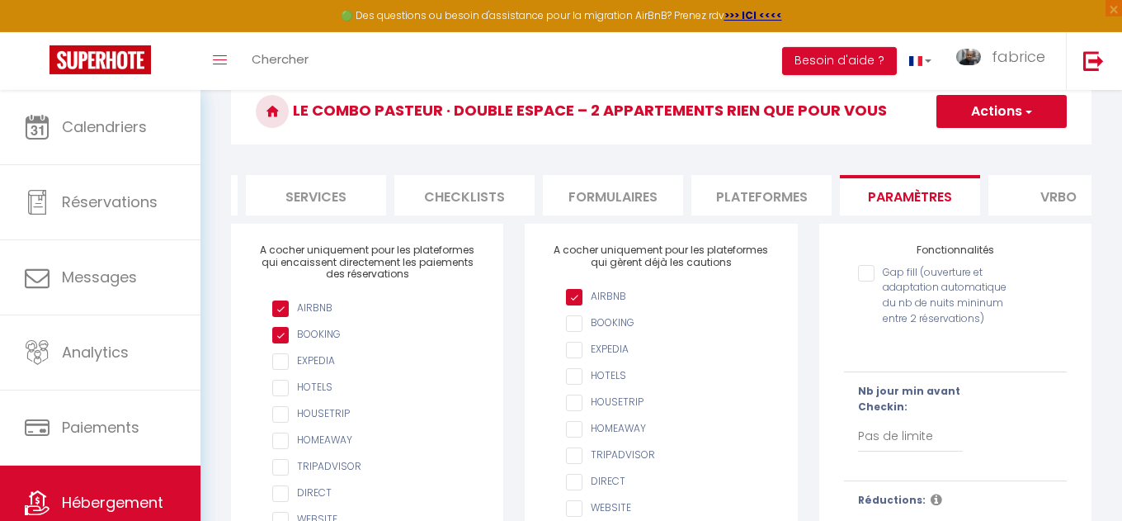
scroll to position [21, 0]
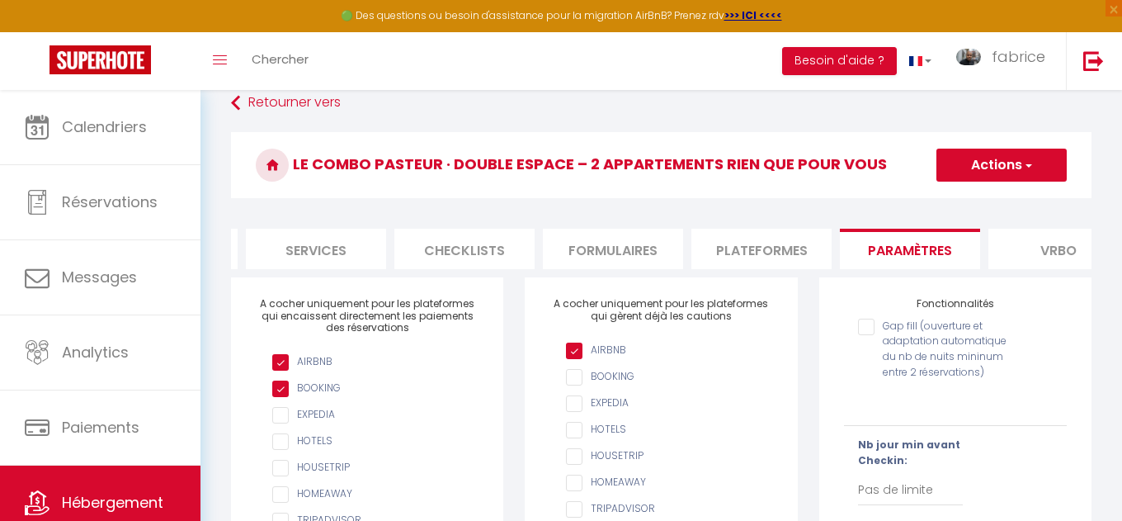
click at [1034, 166] on button "Actions" at bounding box center [1002, 165] width 130 height 33
click at [1010, 202] on input "Enregistrer" at bounding box center [982, 201] width 61 height 17
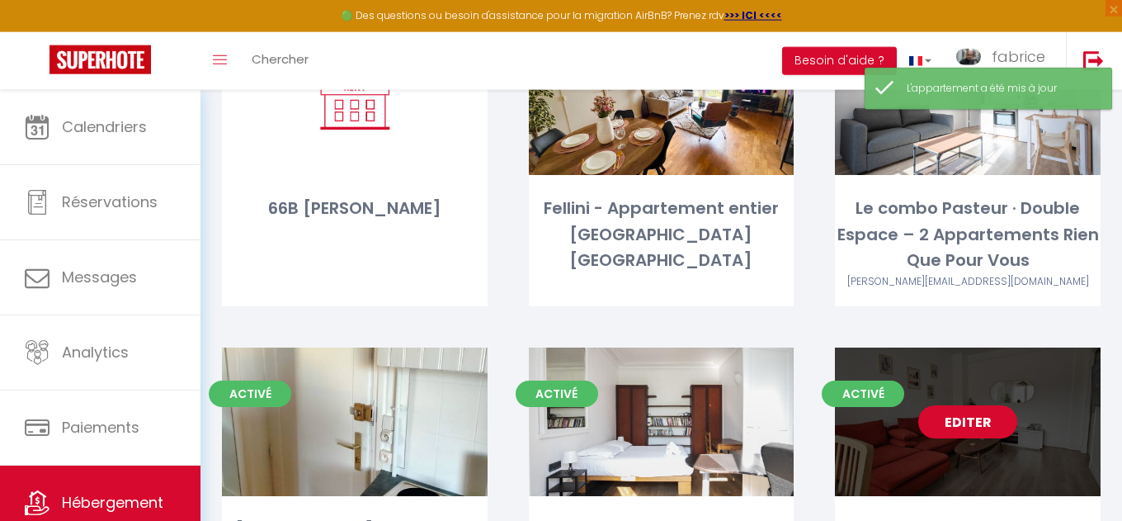
scroll to position [753, 0]
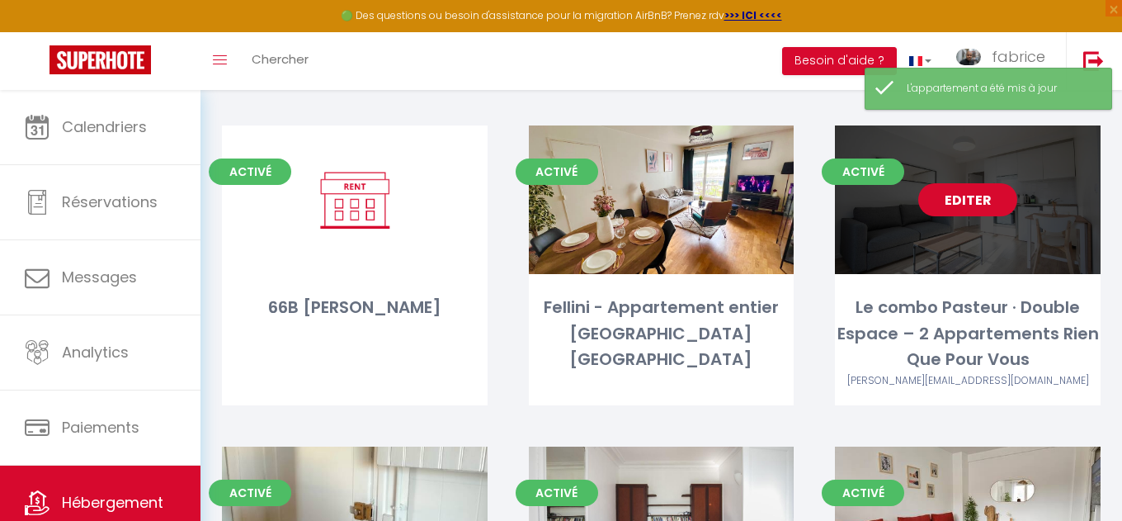
click at [959, 183] on link "Editer" at bounding box center [967, 199] width 99 height 33
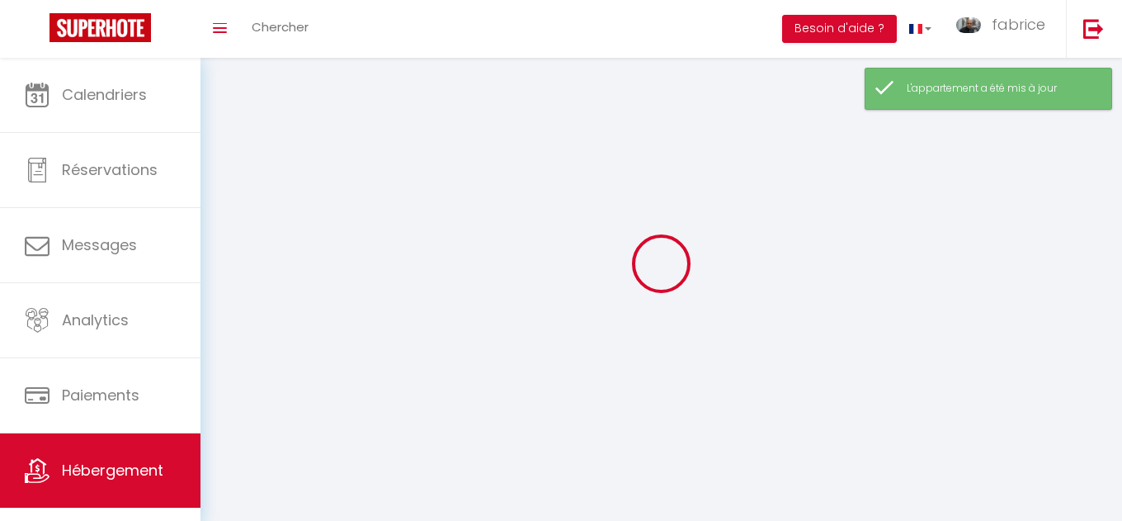
select select "1"
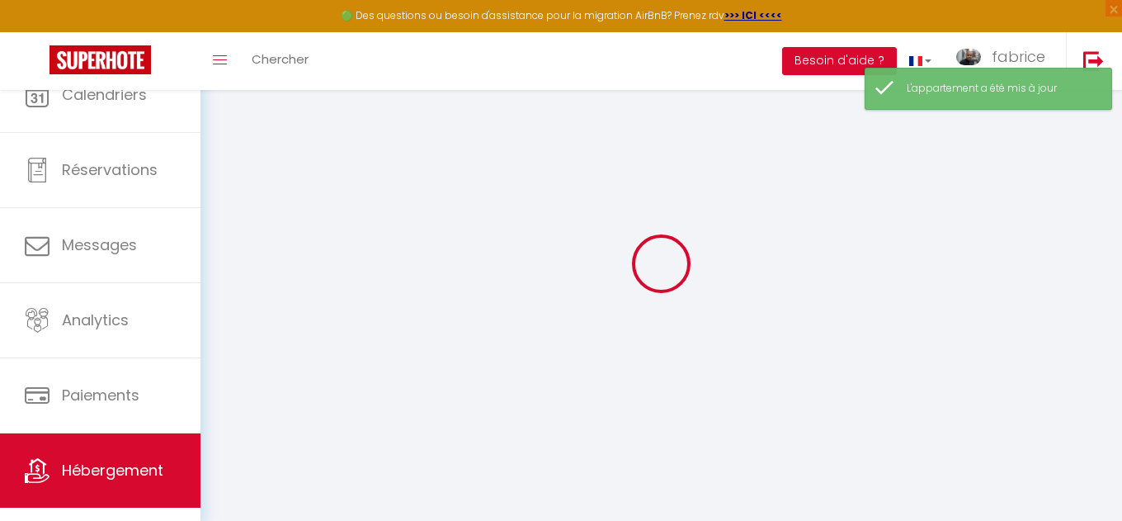
select select
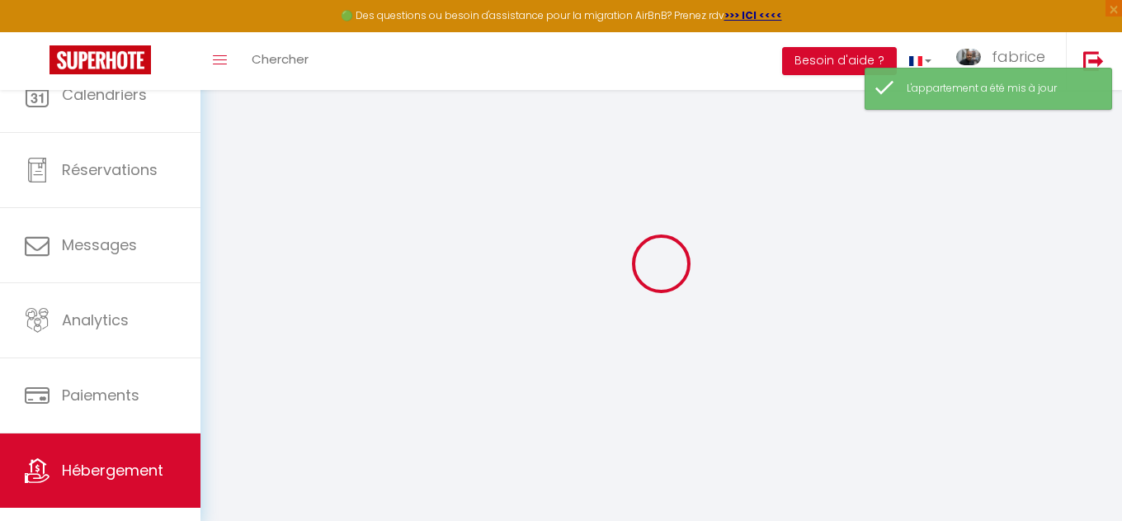
select select
checkbox input "false"
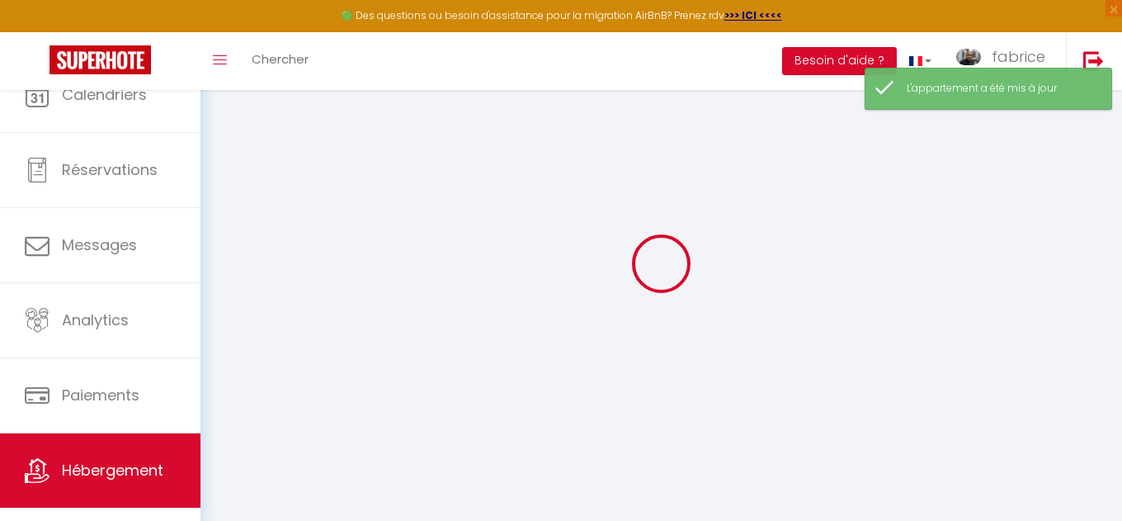
select select "28"
select select
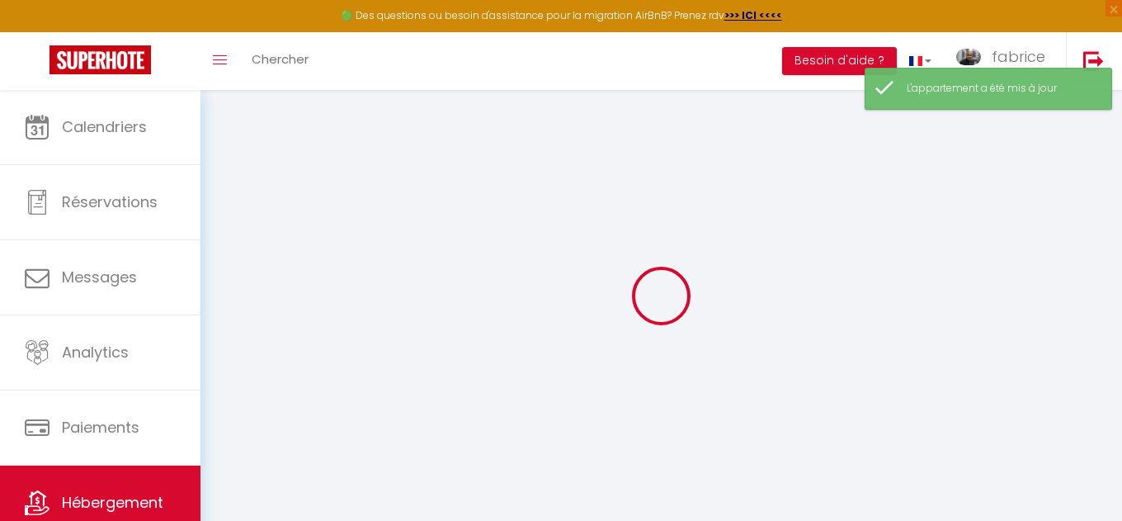
select select
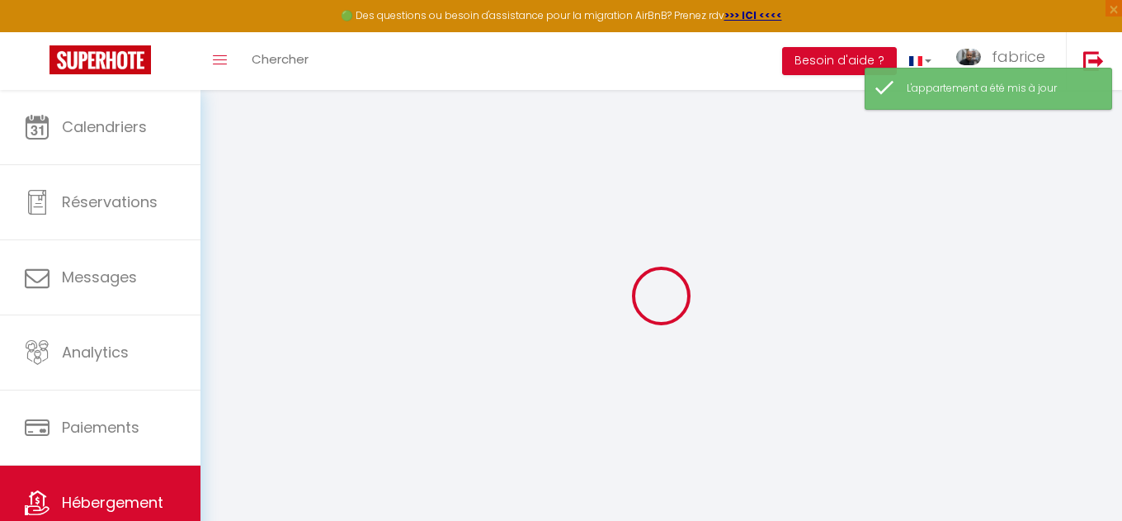
select select
checkbox input "false"
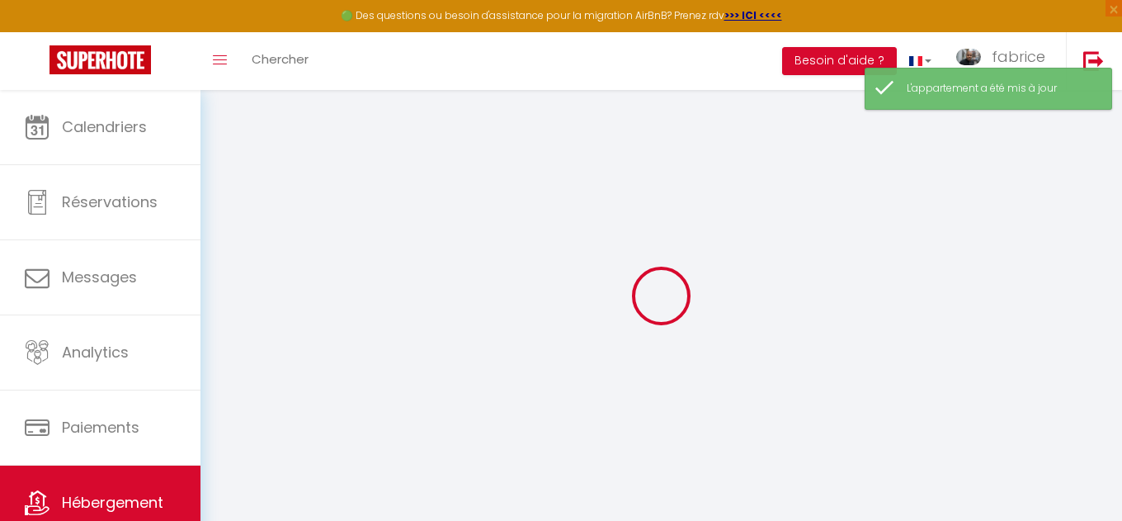
select select
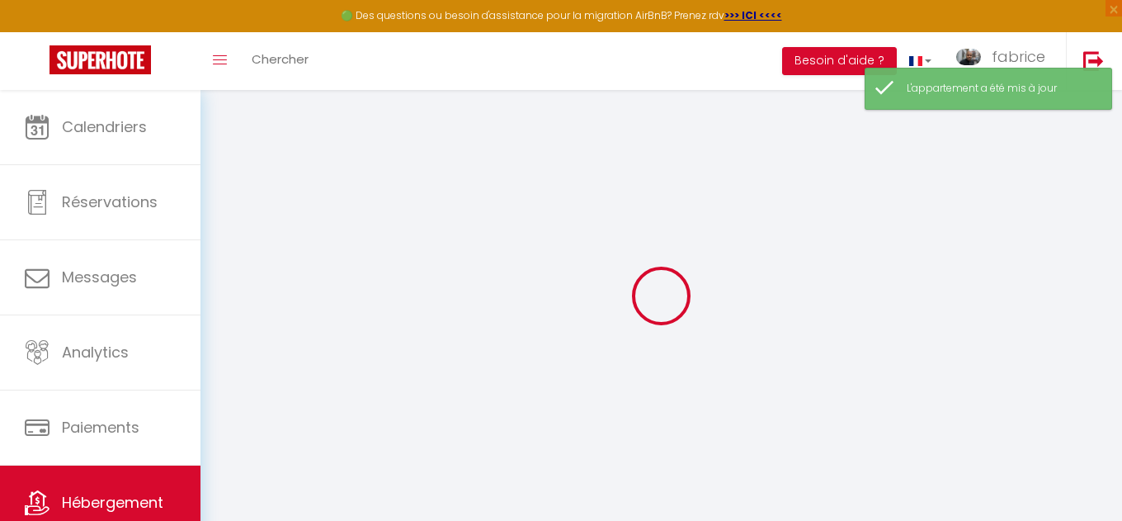
select select
checkbox input "false"
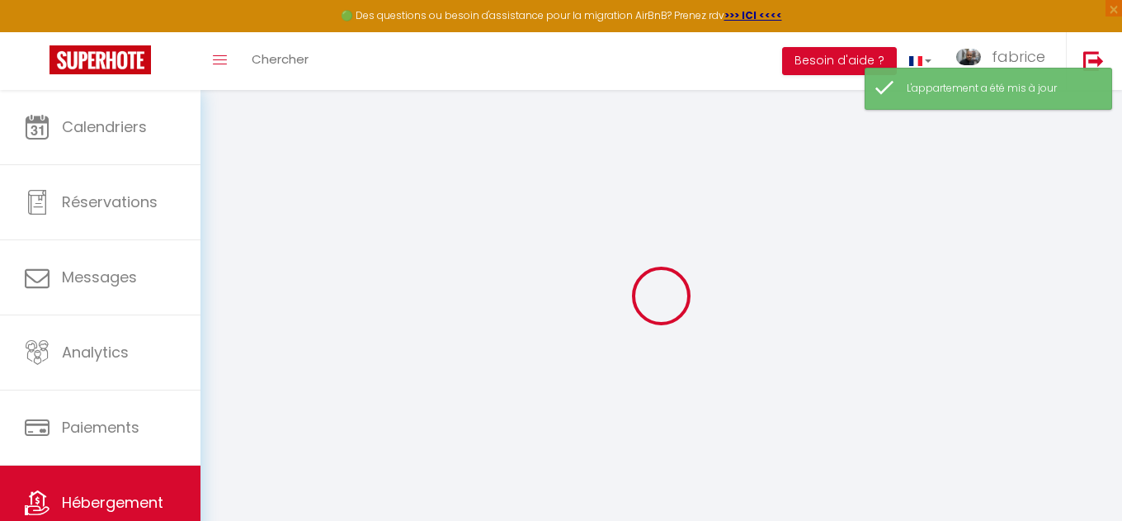
checkbox input "false"
select select
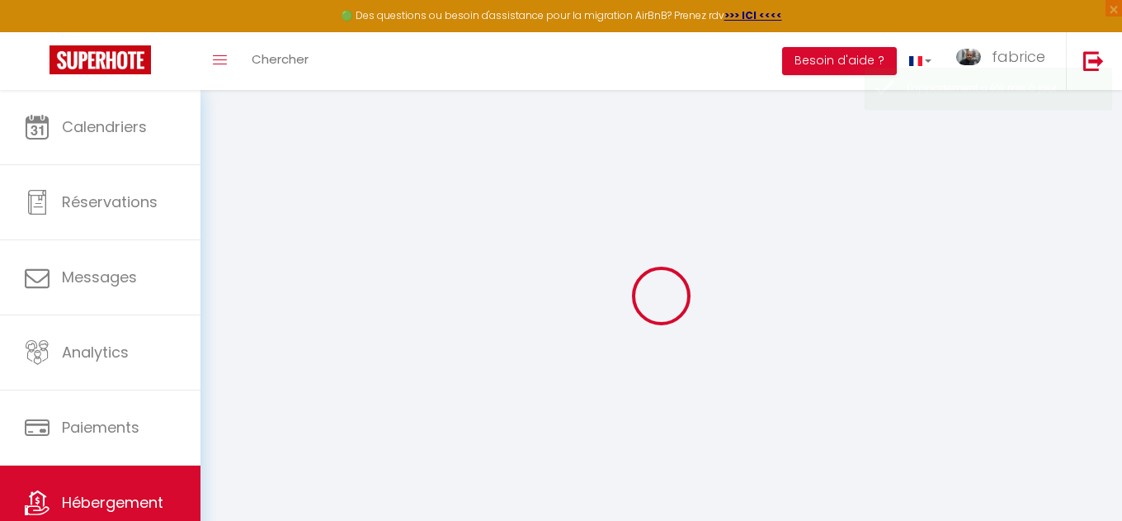
select select
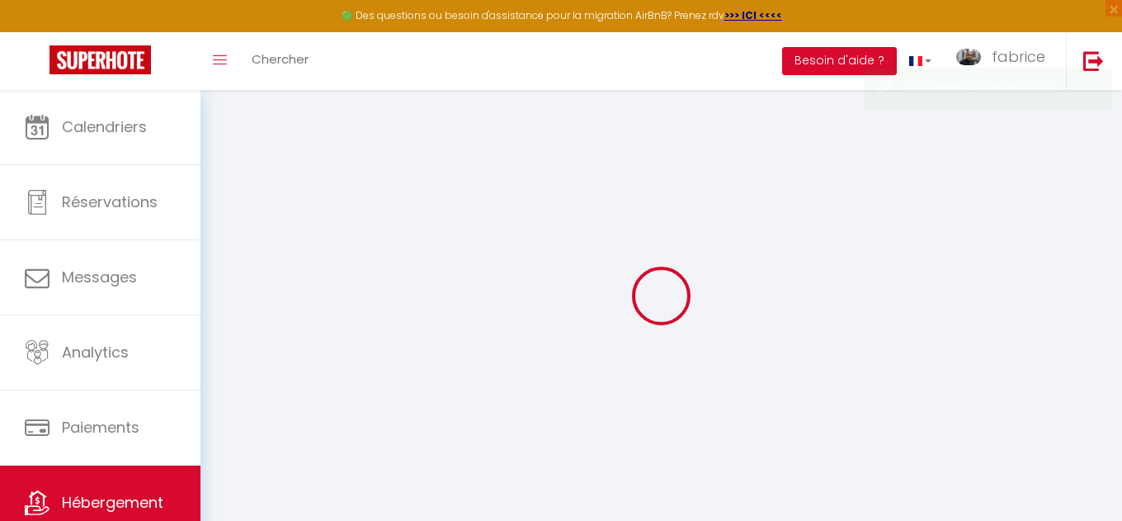
select select
checkbox input "false"
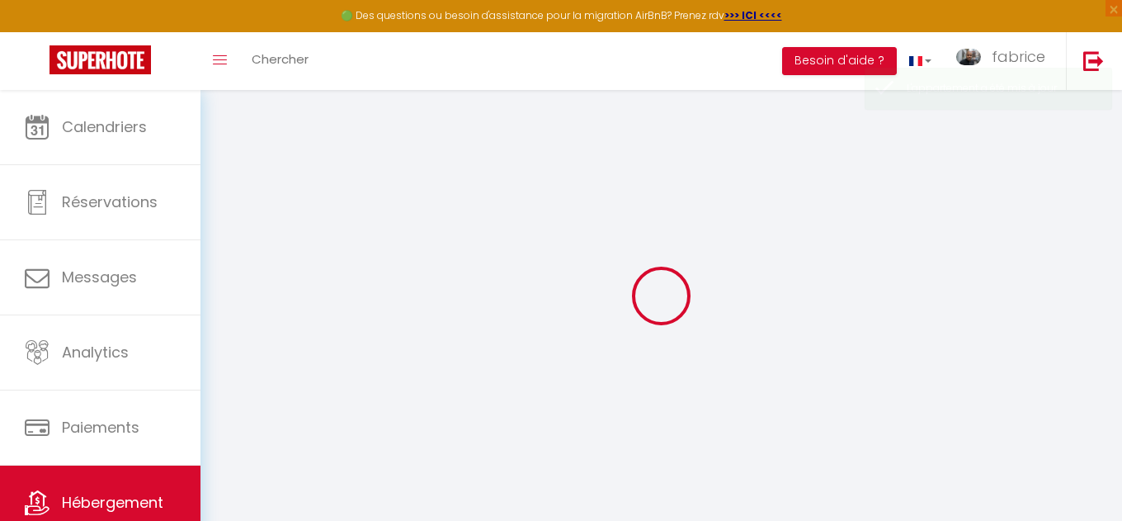
select select
checkbox input "true"
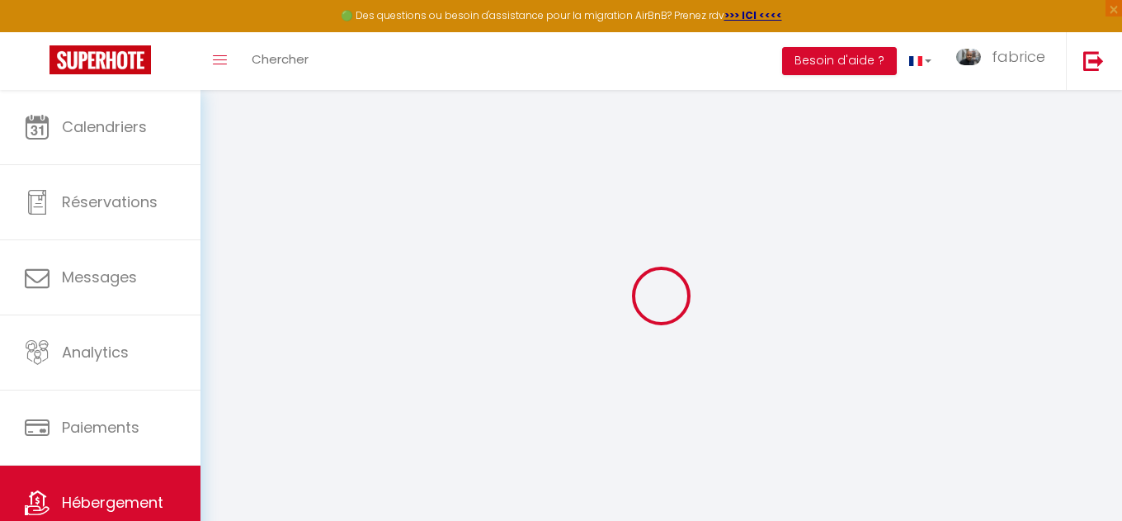
checkbox input "false"
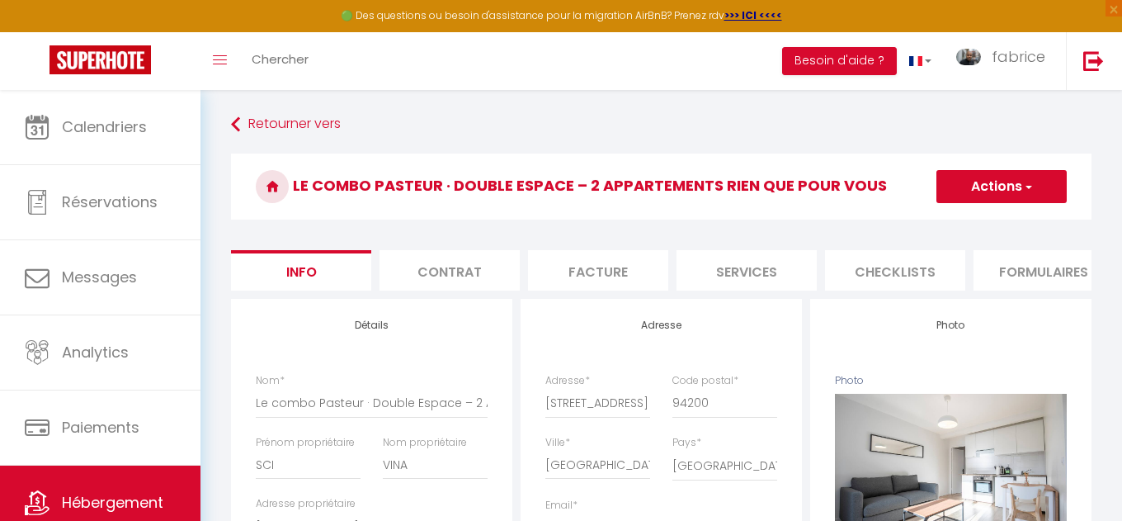
select select
checkbox input "false"
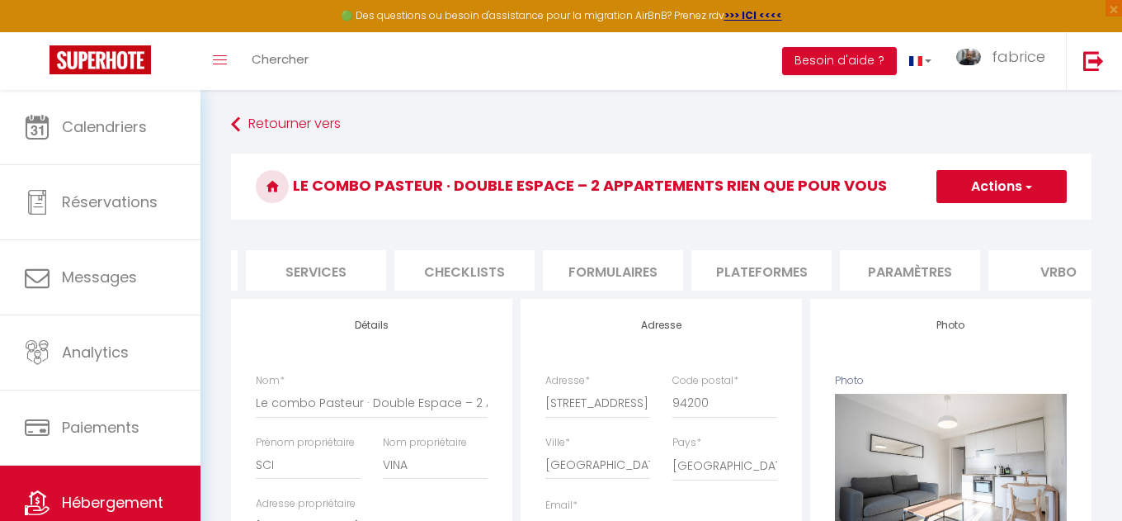
click at [885, 273] on li "Paramètres" at bounding box center [910, 270] width 140 height 40
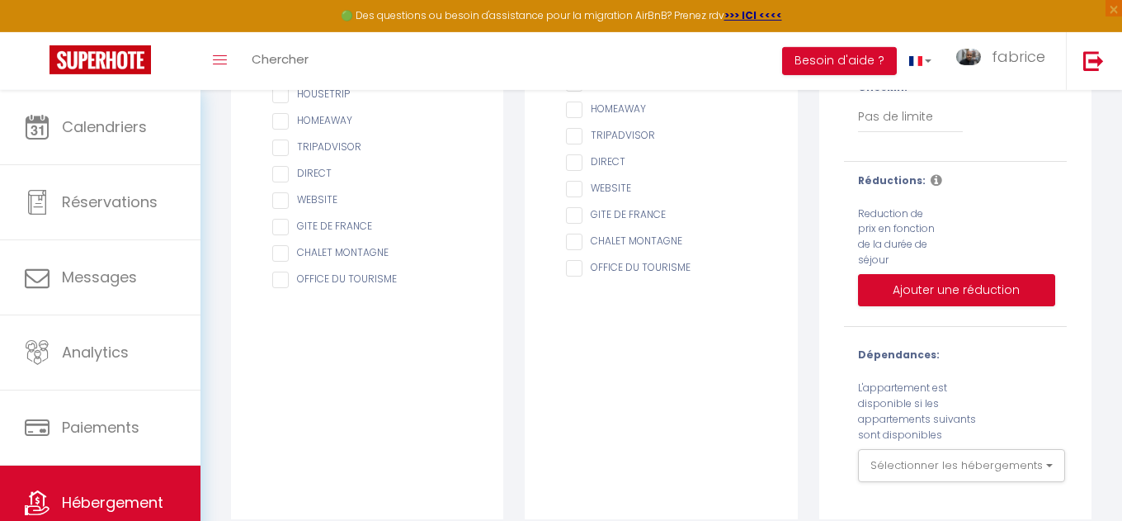
scroll to position [398, 0]
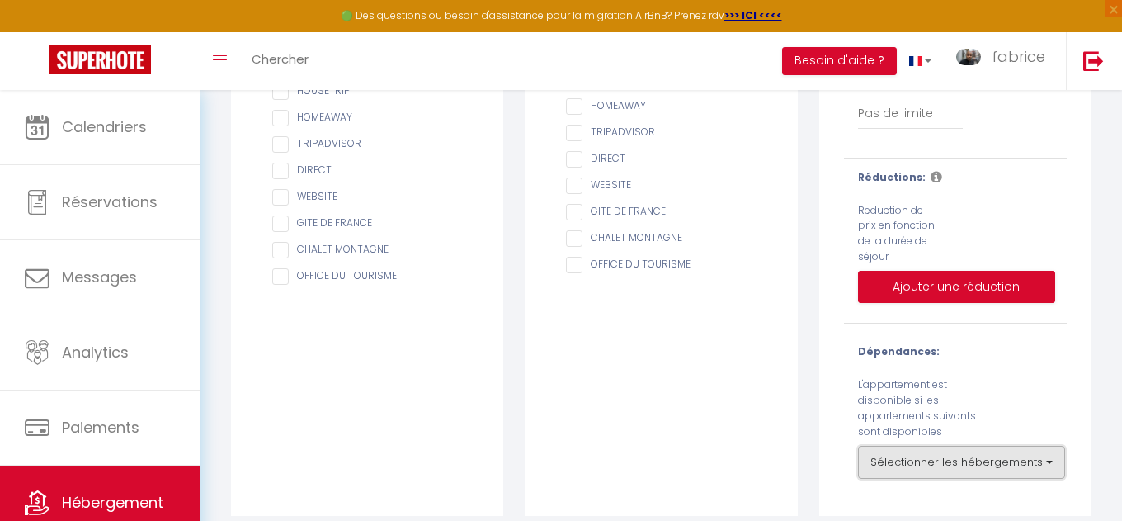
click at [961, 453] on button "Sélectionner les hébergements" at bounding box center [961, 462] width 207 height 33
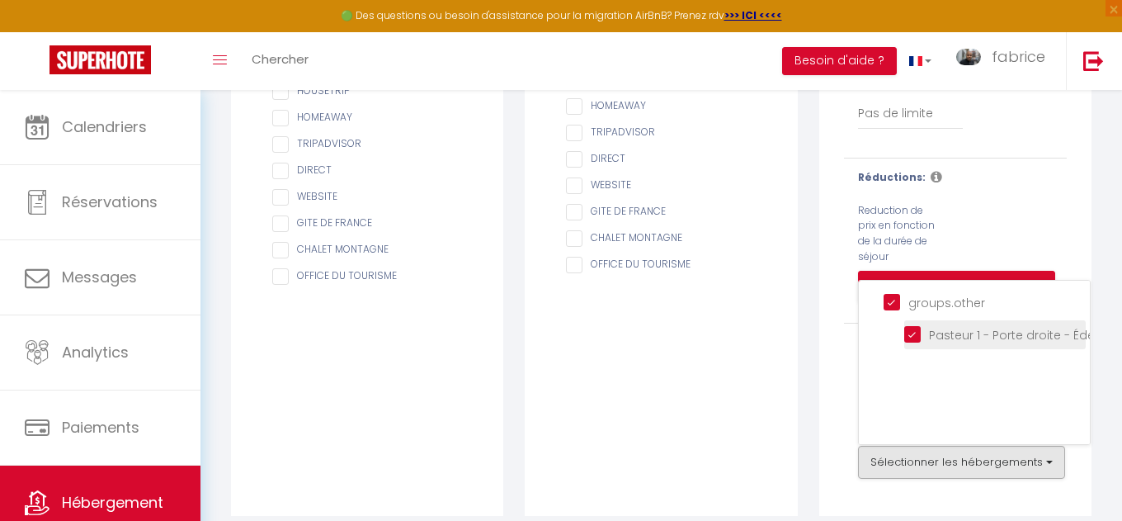
click at [913, 325] on Chic "Pasteur 1 - Porte droite - Éden urbain: Calme & Chic" at bounding box center [995, 333] width 182 height 17
checkbox Chic "false"
checkbox input "false"
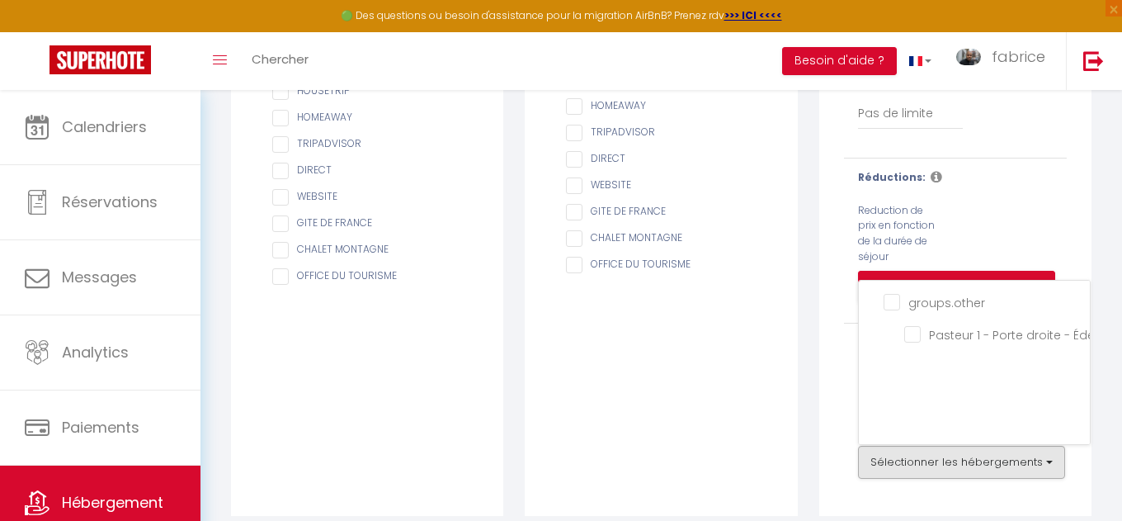
click at [927, 379] on div "groups.other Pasteur 1 - Porte droite - Éden urbain: Calme & Chic" at bounding box center [974, 362] width 233 height 165
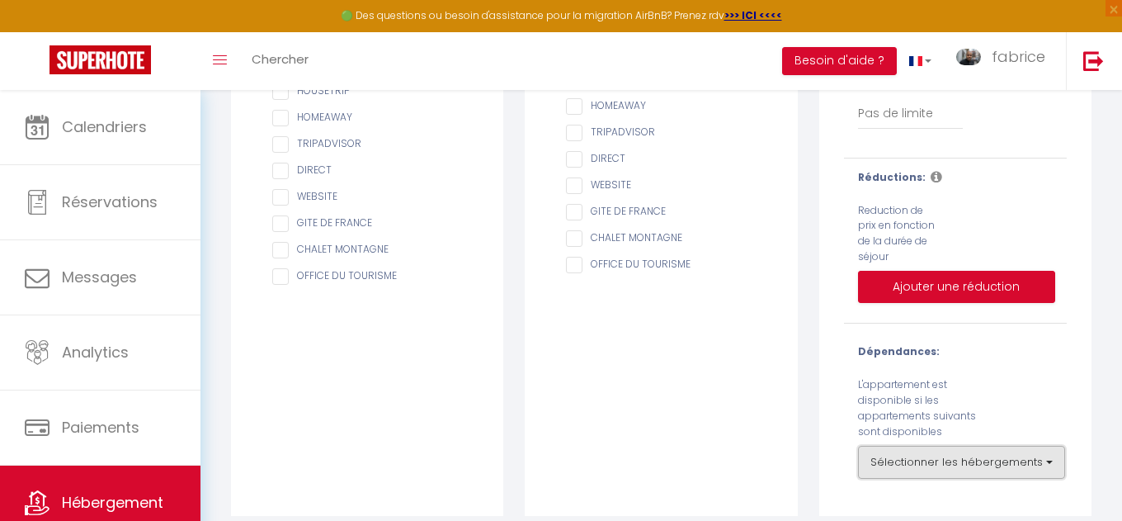
click at [936, 447] on button "Sélectionner les hébergements" at bounding box center [961, 462] width 207 height 33
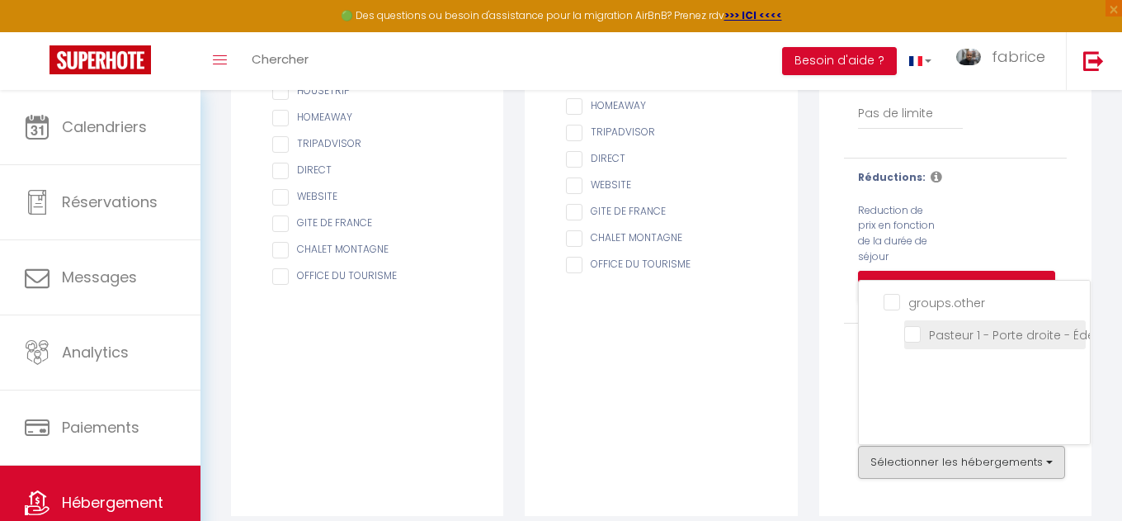
click at [910, 325] on Chic "Pasteur 1 - Porte droite - Éden urbain: Calme & Chic" at bounding box center [995, 333] width 182 height 17
checkbox Chic "true"
checkbox input "false"
checkbox input "true"
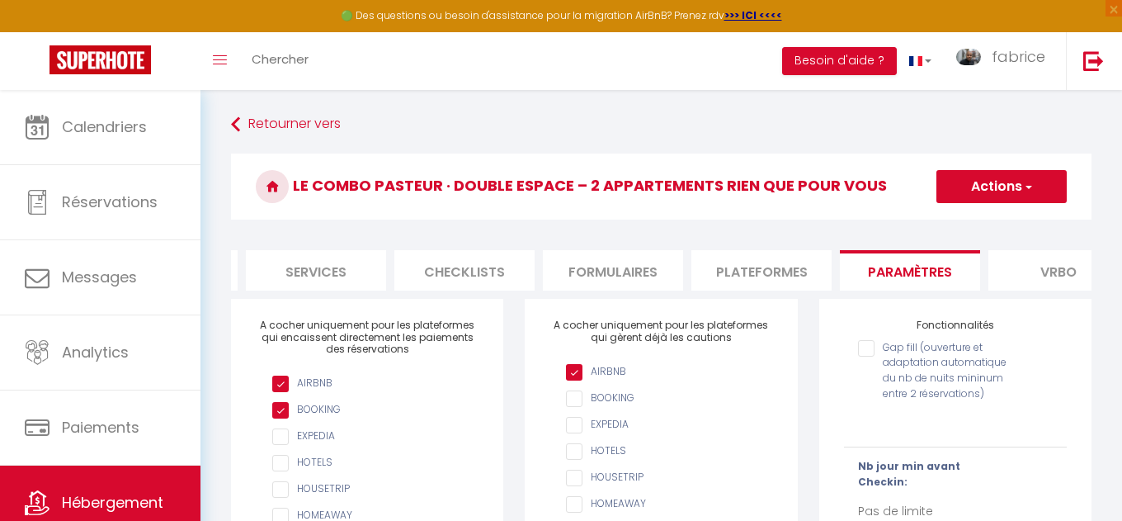
click at [1005, 190] on button "Actions" at bounding box center [1002, 186] width 130 height 33
click at [974, 223] on input "Enregistrer" at bounding box center [982, 223] width 61 height 17
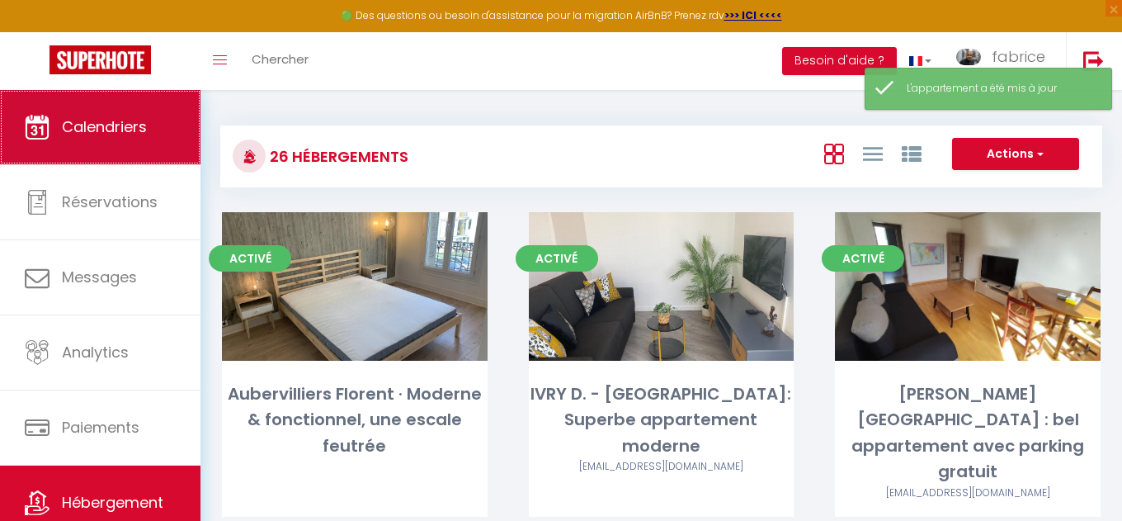
click at [135, 131] on span "Calendriers" at bounding box center [104, 126] width 85 height 21
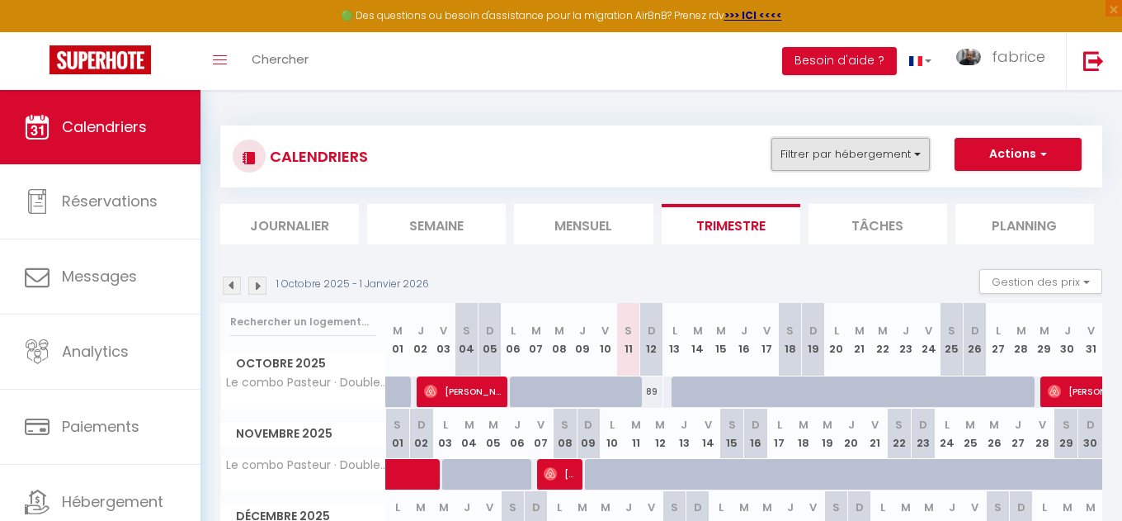
click at [868, 157] on button "Filtrer par hébergement" at bounding box center [851, 154] width 158 height 33
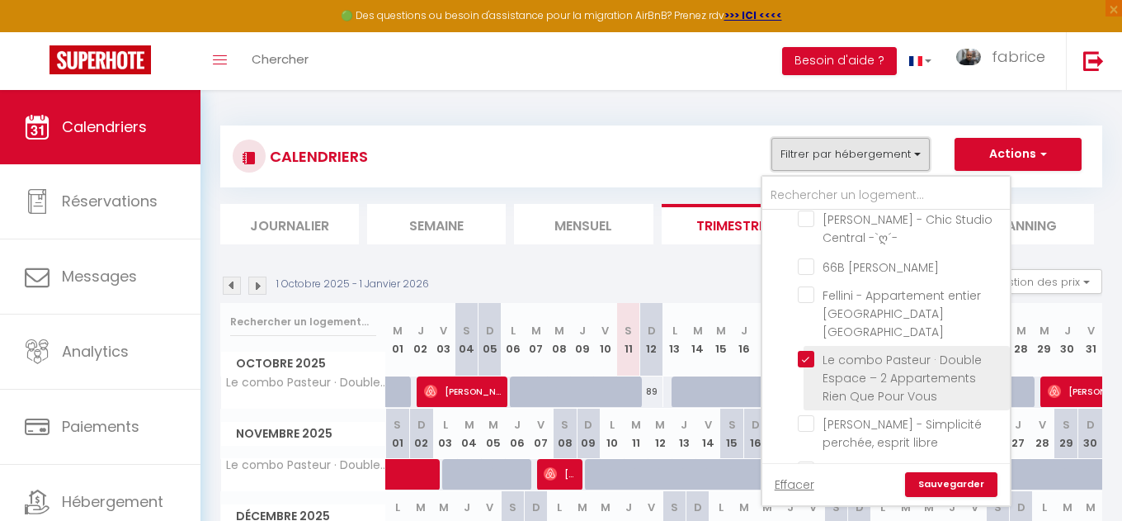
scroll to position [582, 0]
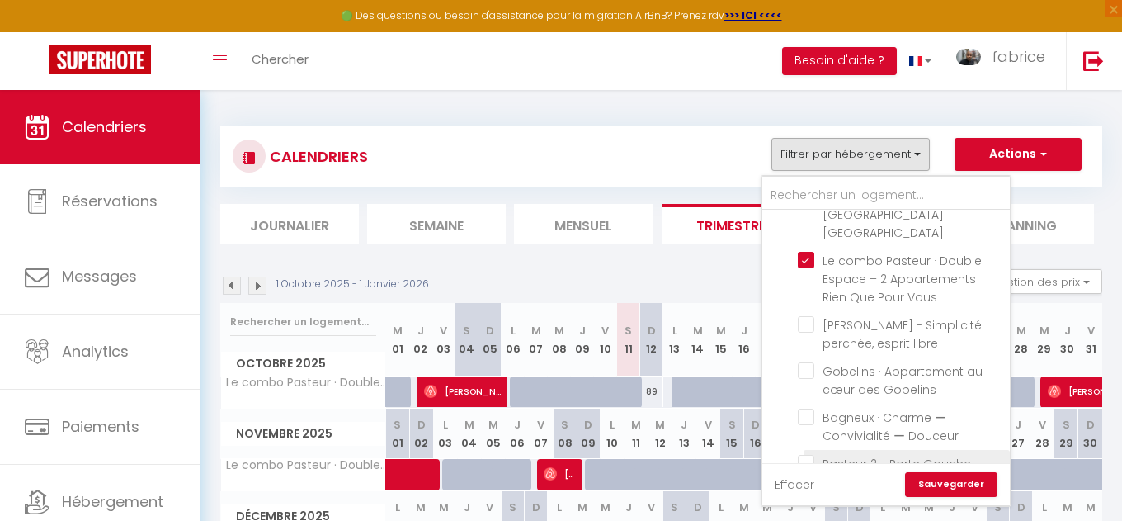
click at [802, 455] on input "Pasteur 2 - Porte Gauche - Escapade Citadine" at bounding box center [901, 463] width 206 height 17
checkbox input "true"
checkbox input "false"
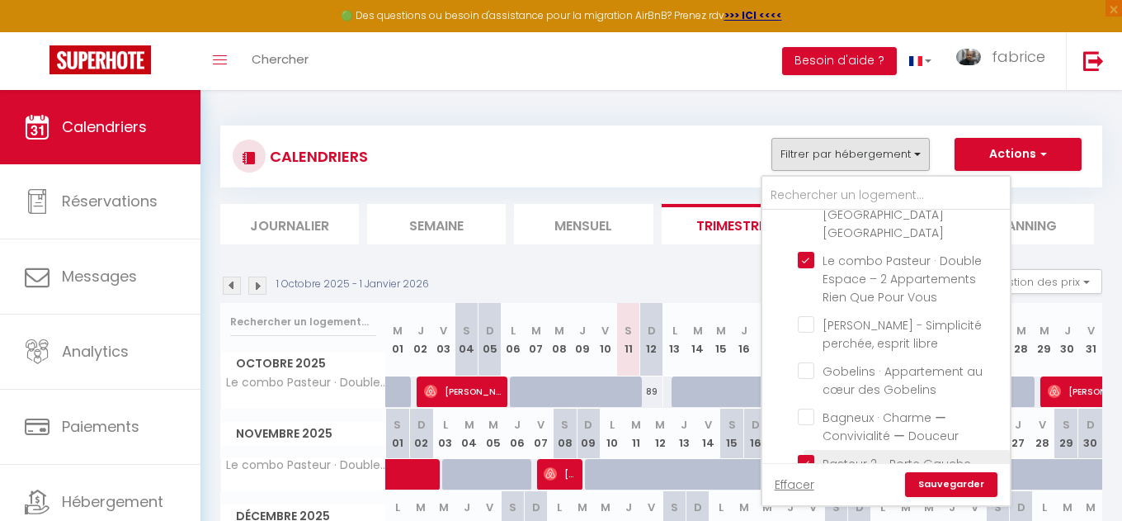
checkbox input "false"
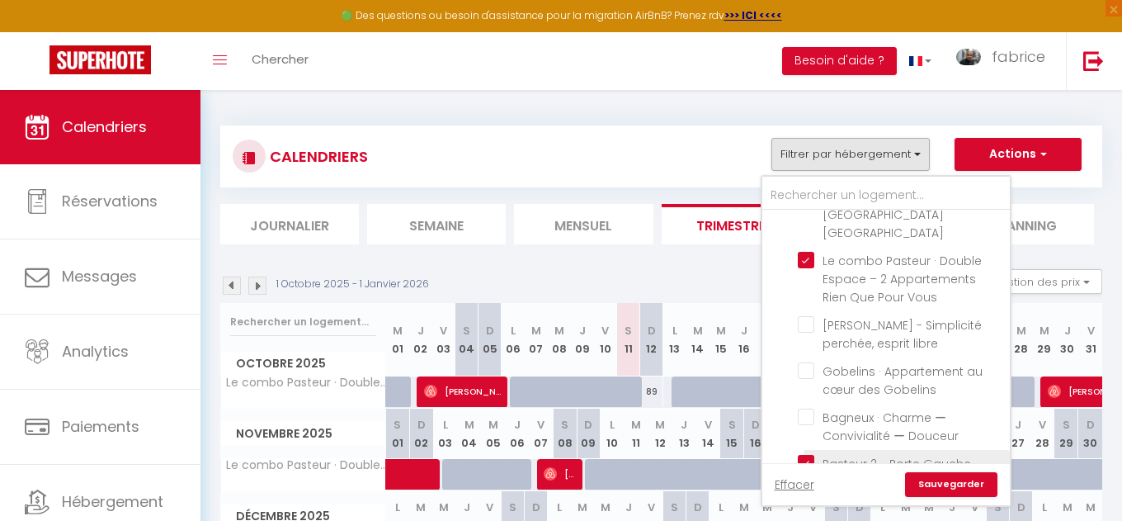
checkbox input "false"
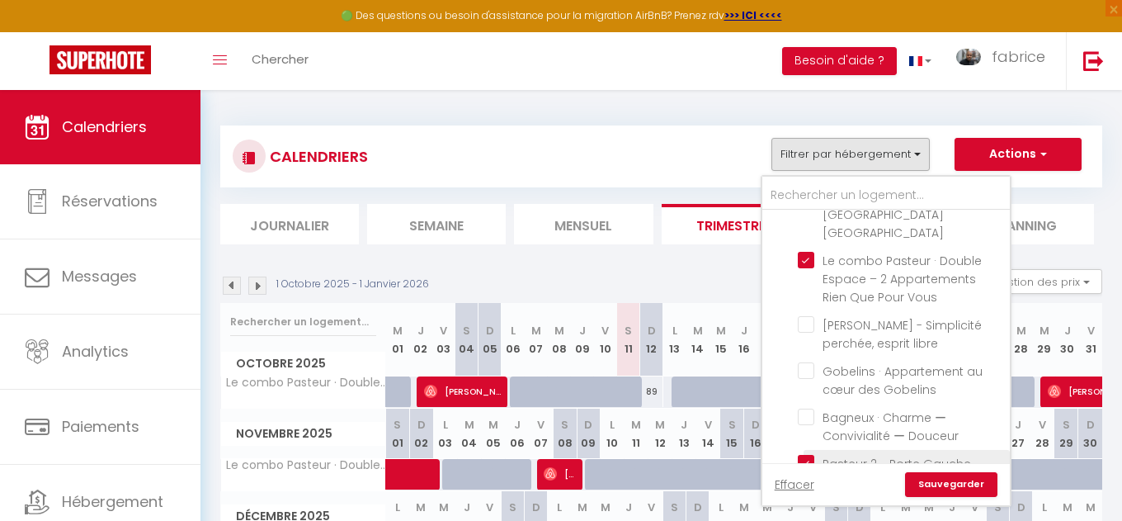
checkbox input "false"
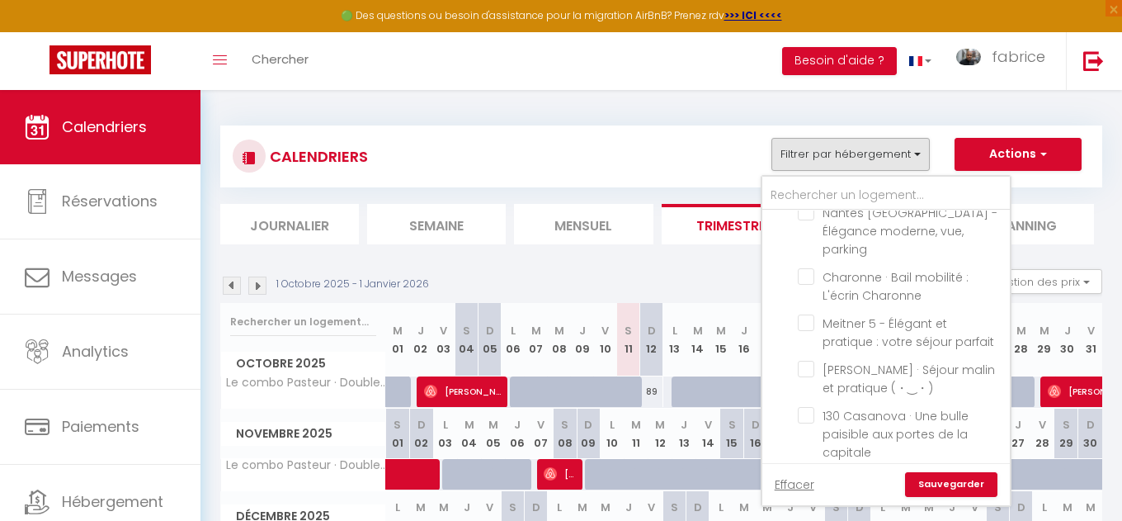
scroll to position [978, 0]
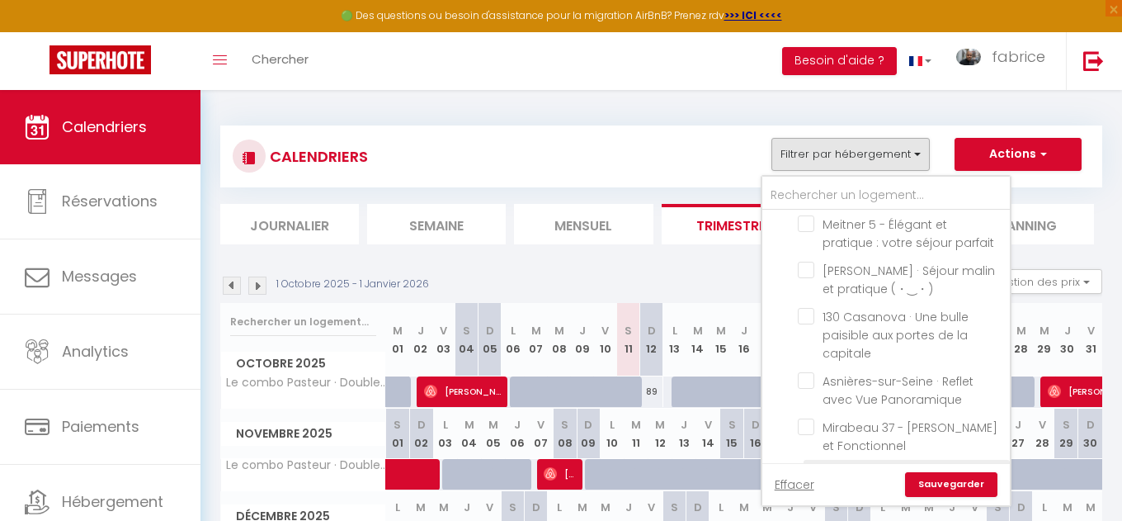
click at [809, 465] on input "Pasteur 1 - Porte droite - Éden urbain: Calme & Chic" at bounding box center [901, 473] width 206 height 17
click at [923, 485] on link "Sauvegarder" at bounding box center [951, 484] width 92 height 25
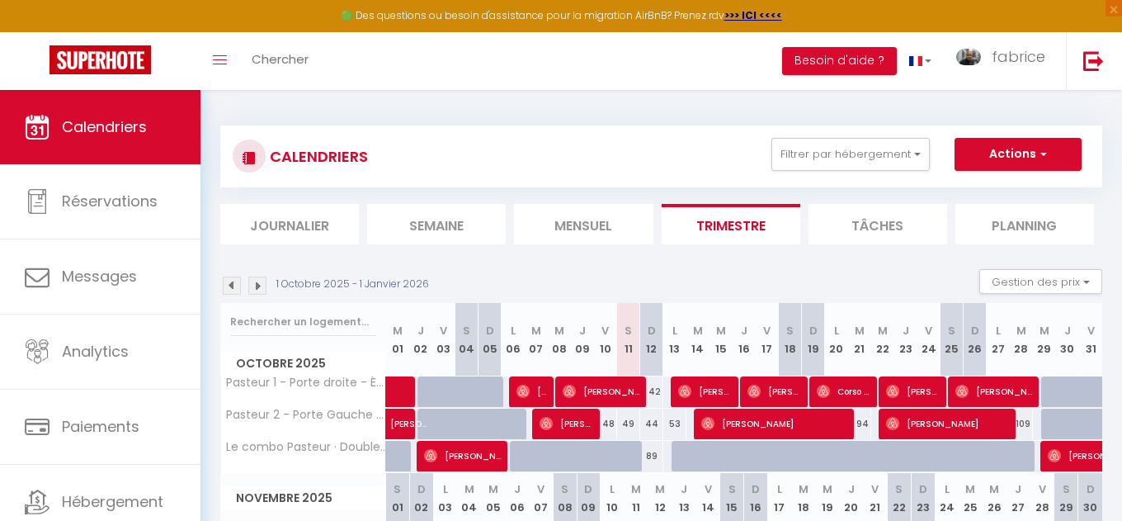
click at [649, 454] on div "89" at bounding box center [651, 456] width 23 height 31
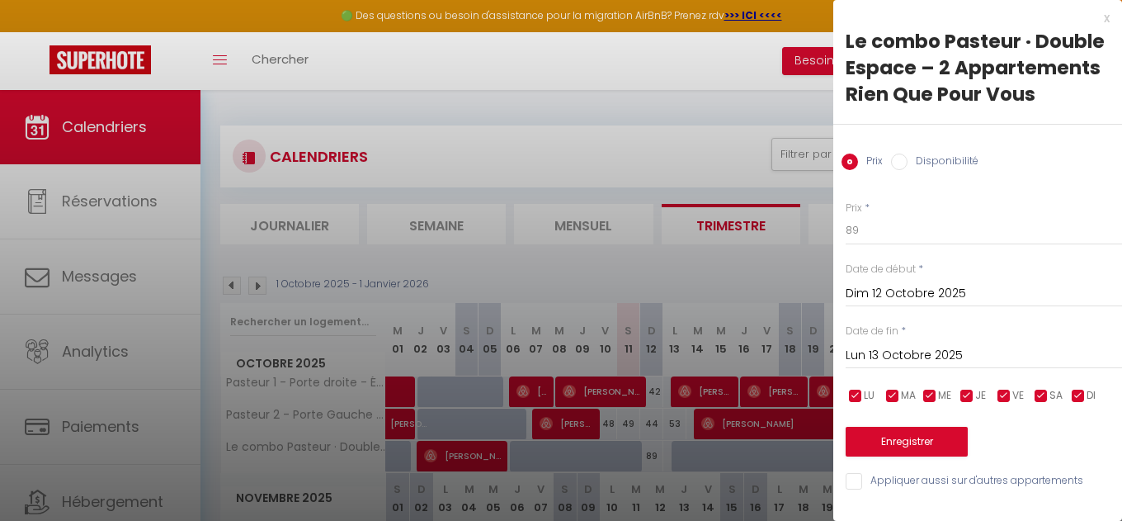
click at [899, 165] on input "Disponibilité" at bounding box center [899, 161] width 17 height 17
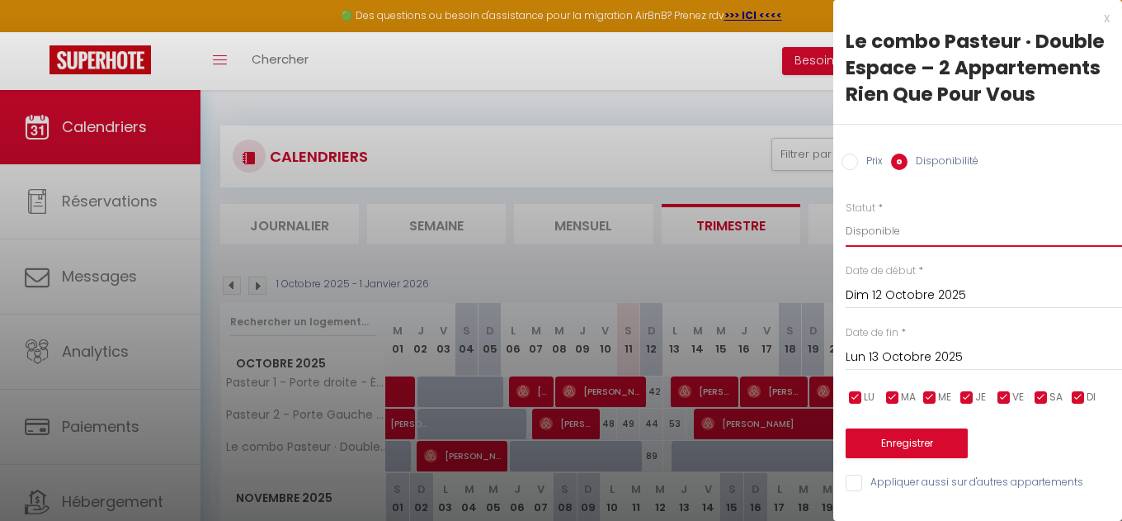
click at [895, 232] on select "Disponible Indisponible" at bounding box center [984, 230] width 276 height 31
click option "Indisponible" at bounding box center [0, 0] width 0 height 0
click at [893, 448] on button "Enregistrer" at bounding box center [907, 443] width 122 height 30
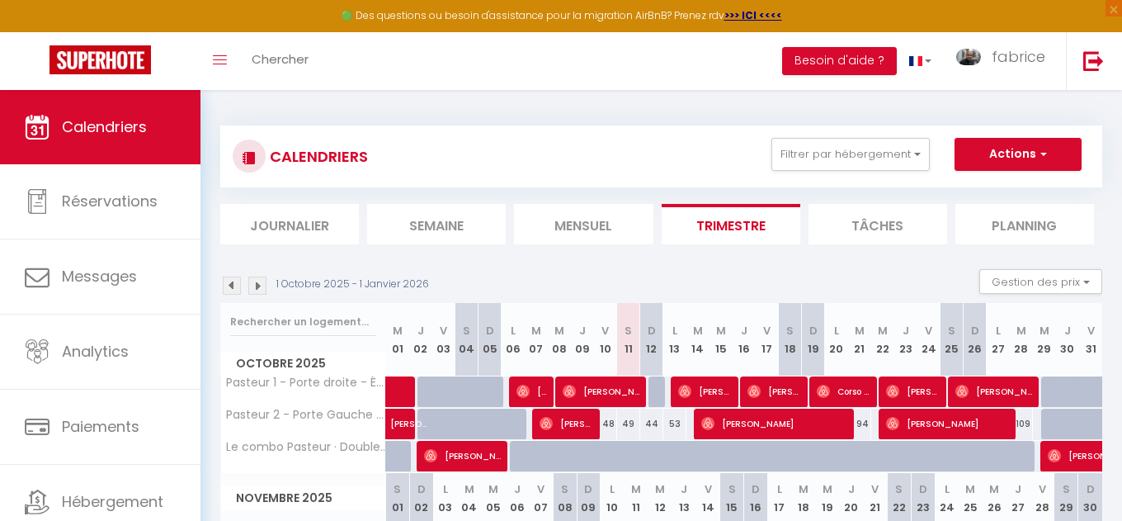
click at [656, 391] on div at bounding box center [660, 391] width 23 height 31
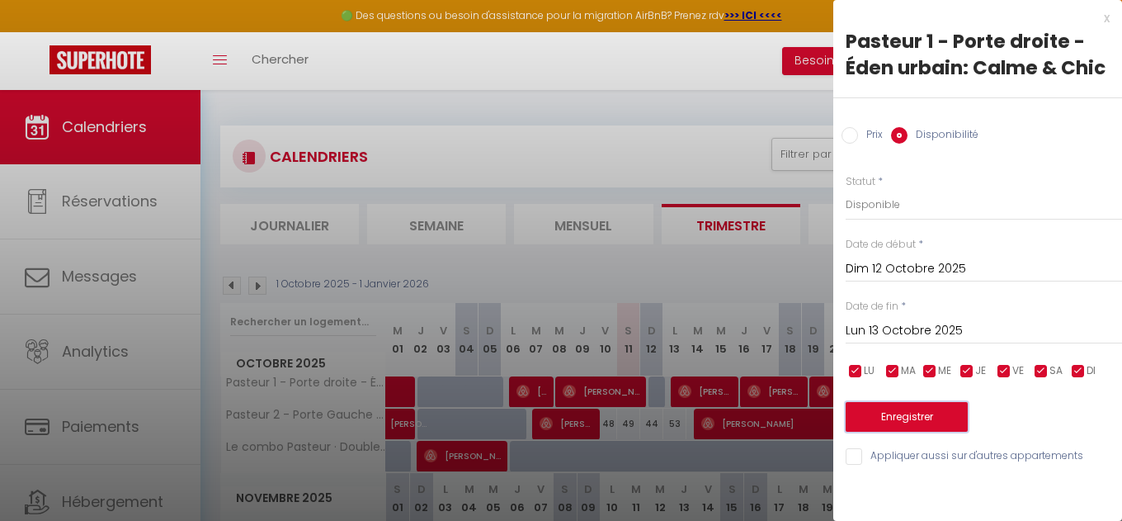
click at [892, 413] on button "Enregistrer" at bounding box center [907, 417] width 122 height 30
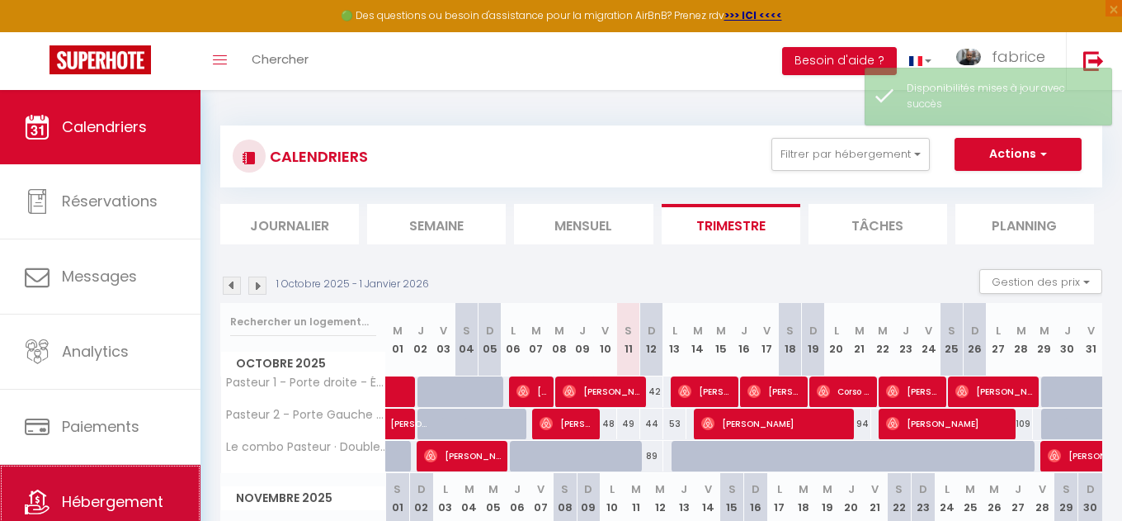
click at [148, 501] on span "Hébergement" at bounding box center [113, 501] width 102 height 21
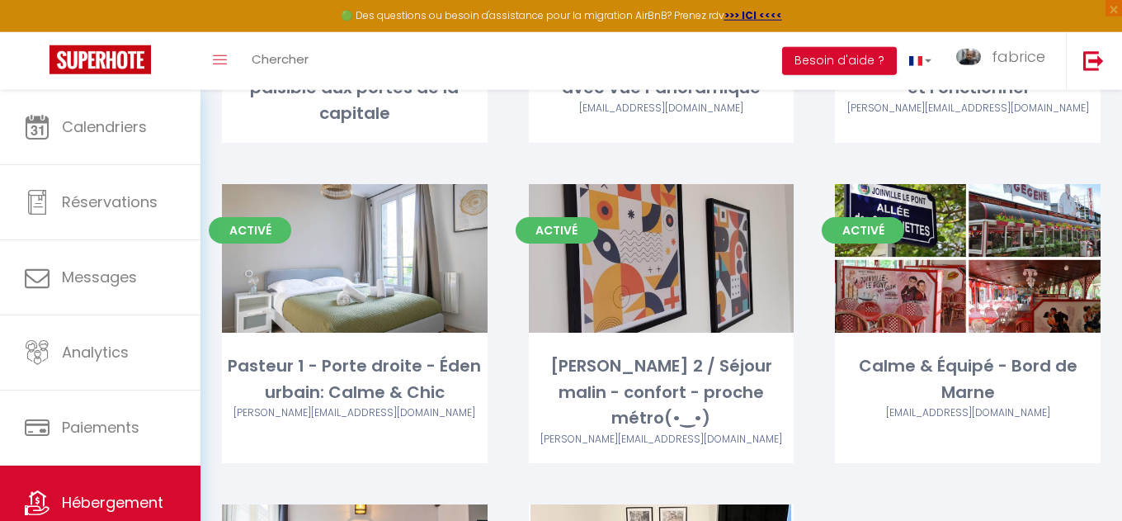
scroll to position [2141, 0]
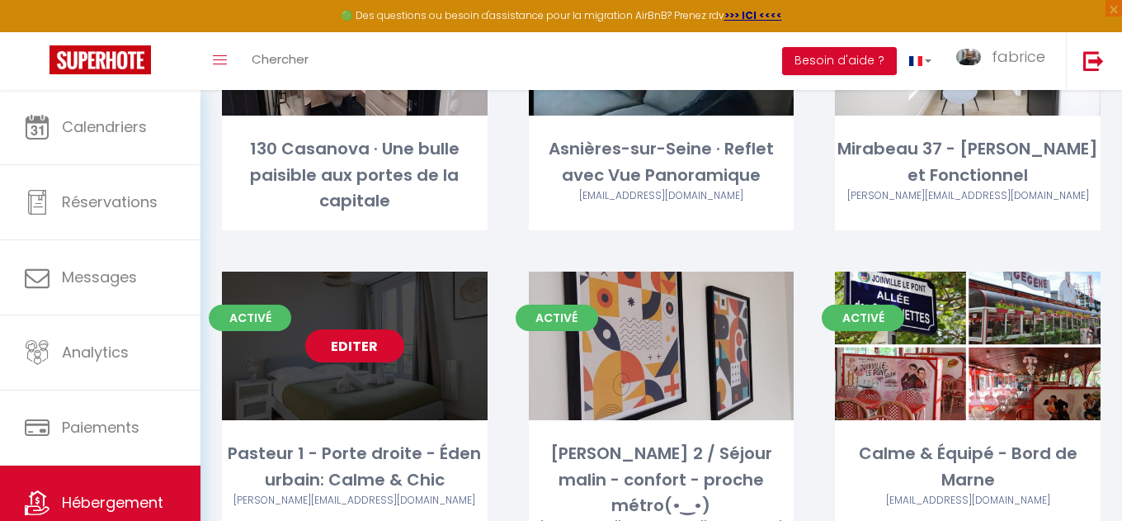
click at [375, 329] on link "Editer" at bounding box center [354, 345] width 99 height 33
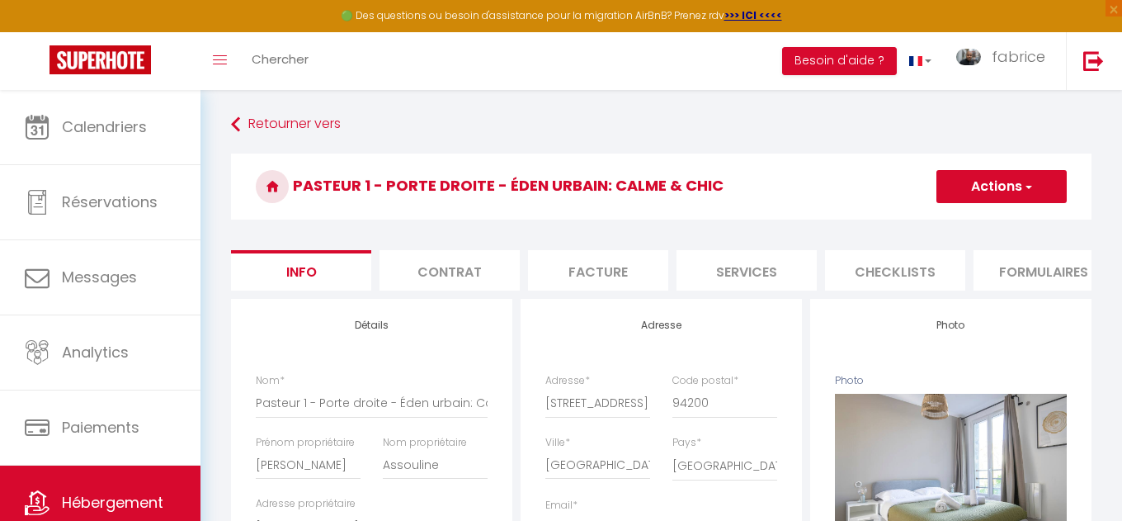
scroll to position [0, 431]
click at [894, 273] on li "Paramètres" at bounding box center [910, 270] width 140 height 40
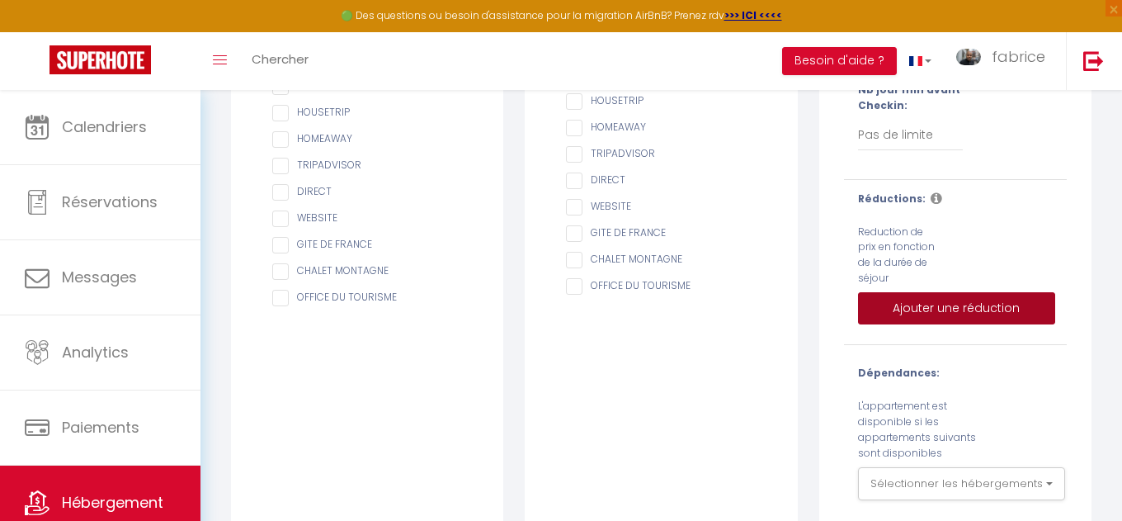
scroll to position [398, 0]
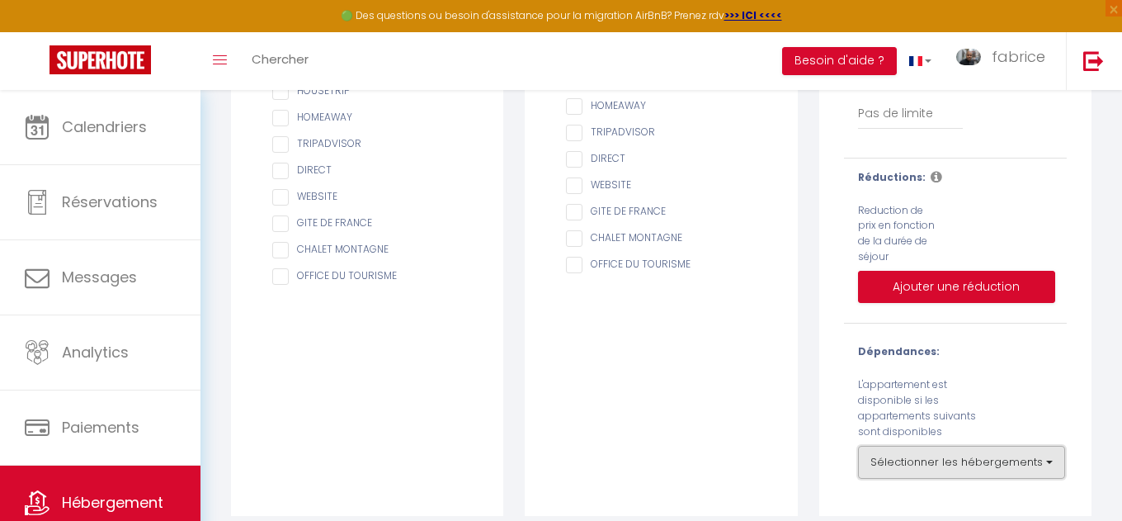
click at [947, 446] on button "Sélectionner les hébergements" at bounding box center [961, 462] width 207 height 33
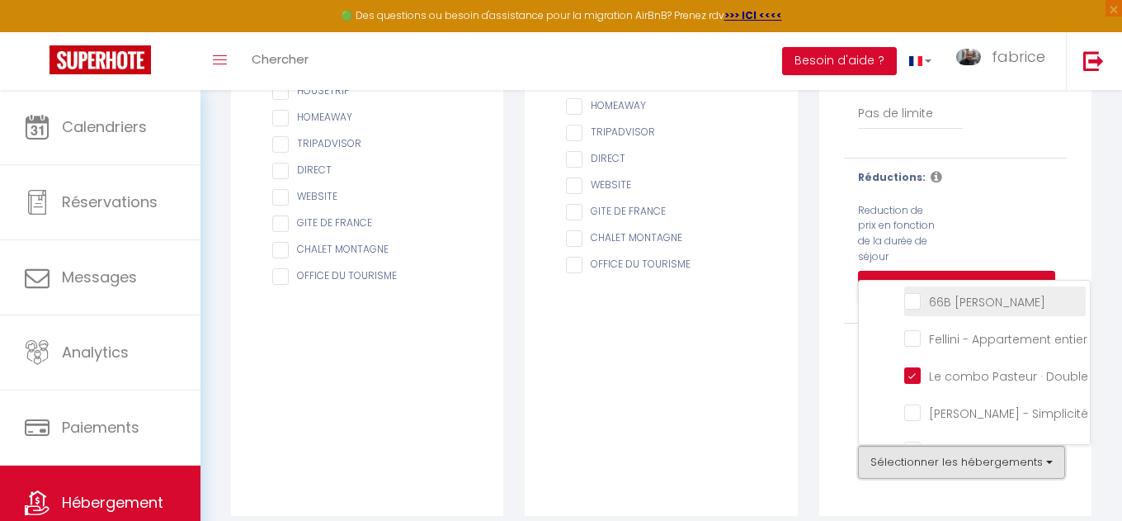
scroll to position [396, 0]
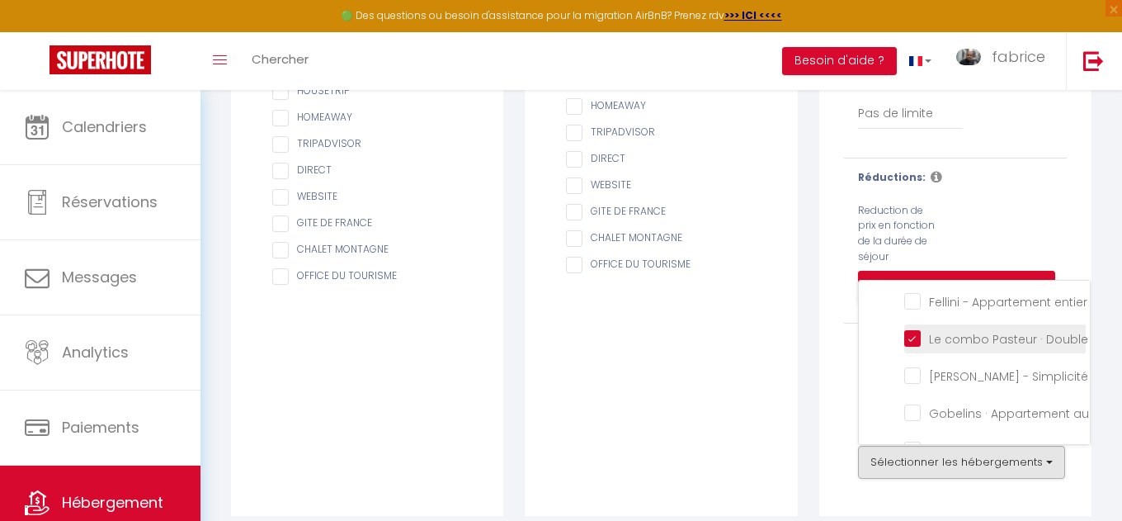
click at [912, 329] on Vous "Le combo Pasteur · Double Espace – 2 Appartements Rien Que Pour Vous" at bounding box center [995, 337] width 182 height 17
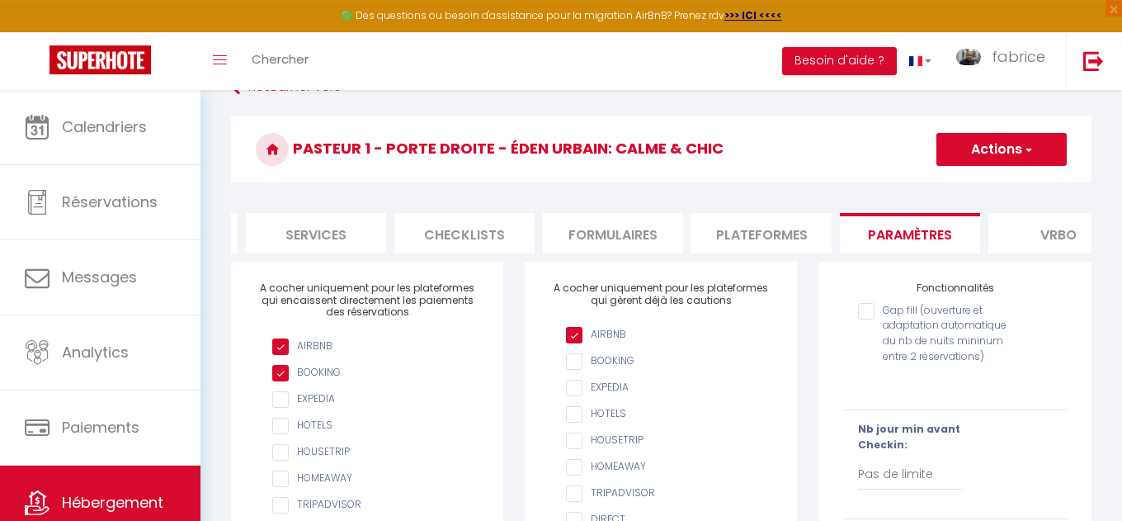
scroll to position [21, 0]
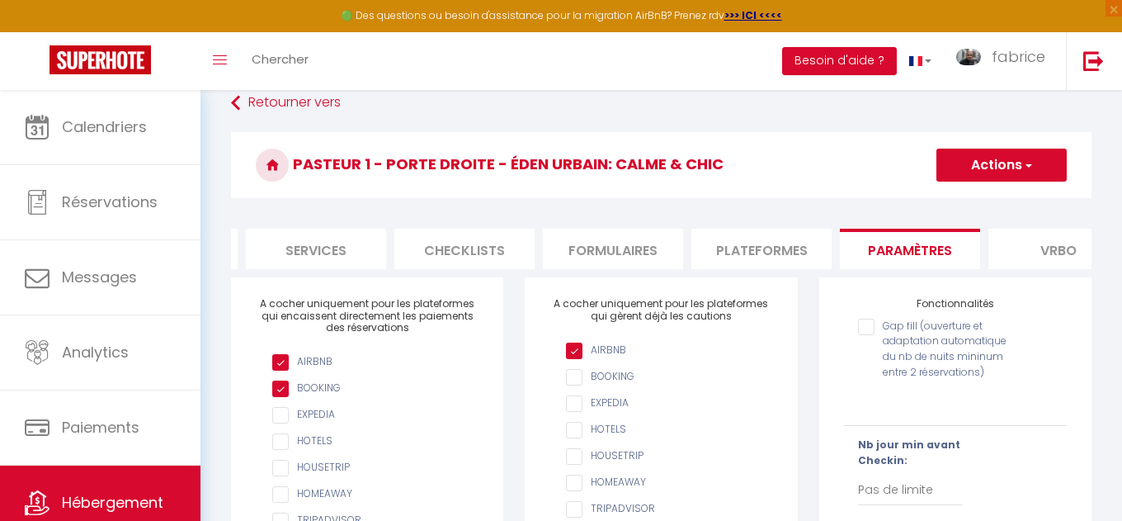
click at [1012, 174] on button "Actions" at bounding box center [1002, 165] width 130 height 33
click at [996, 197] on input "Enregistrer" at bounding box center [982, 201] width 61 height 17
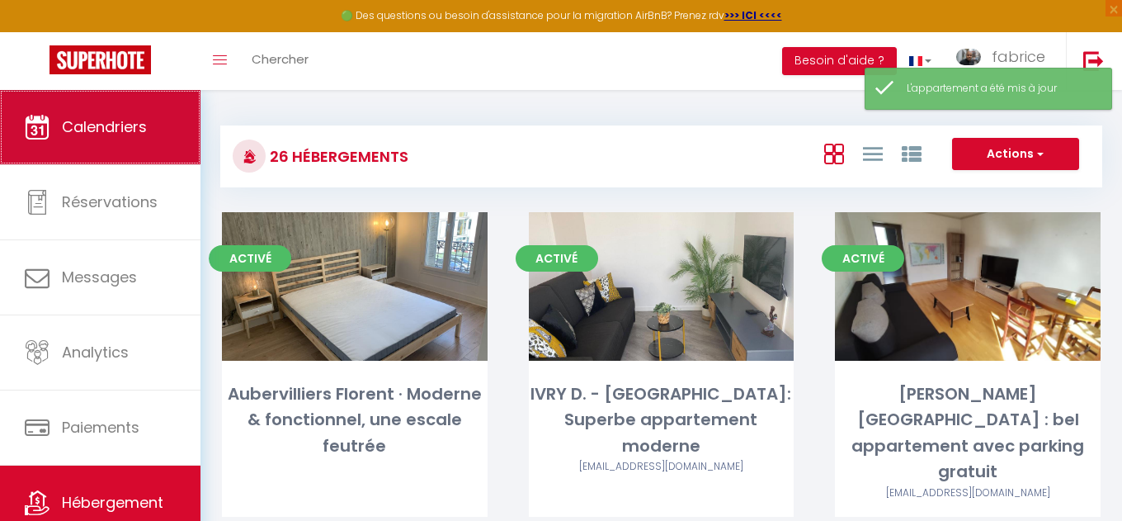
click at [130, 121] on span "Calendriers" at bounding box center [104, 126] width 85 height 21
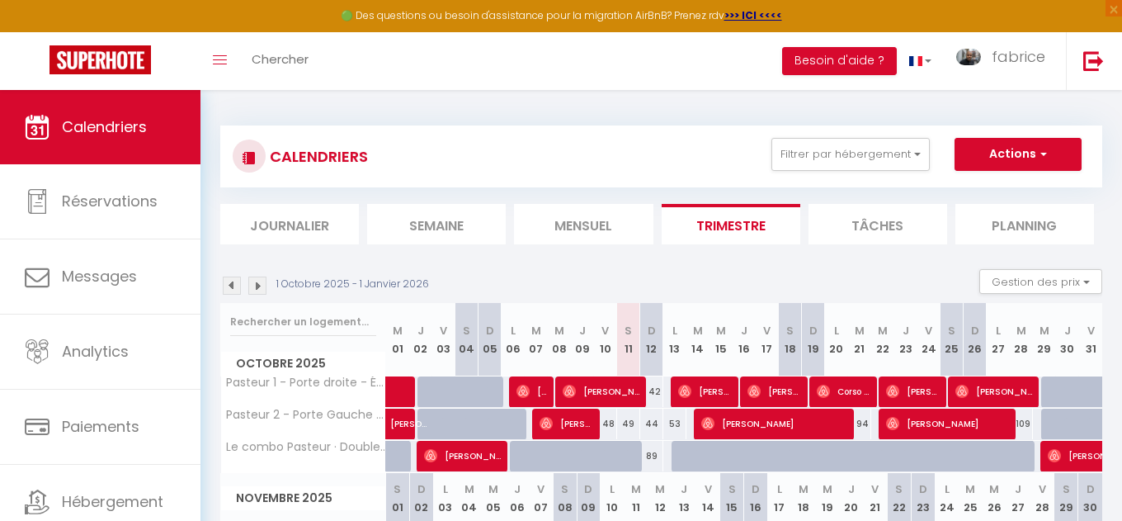
click at [649, 460] on div "89" at bounding box center [651, 456] width 23 height 31
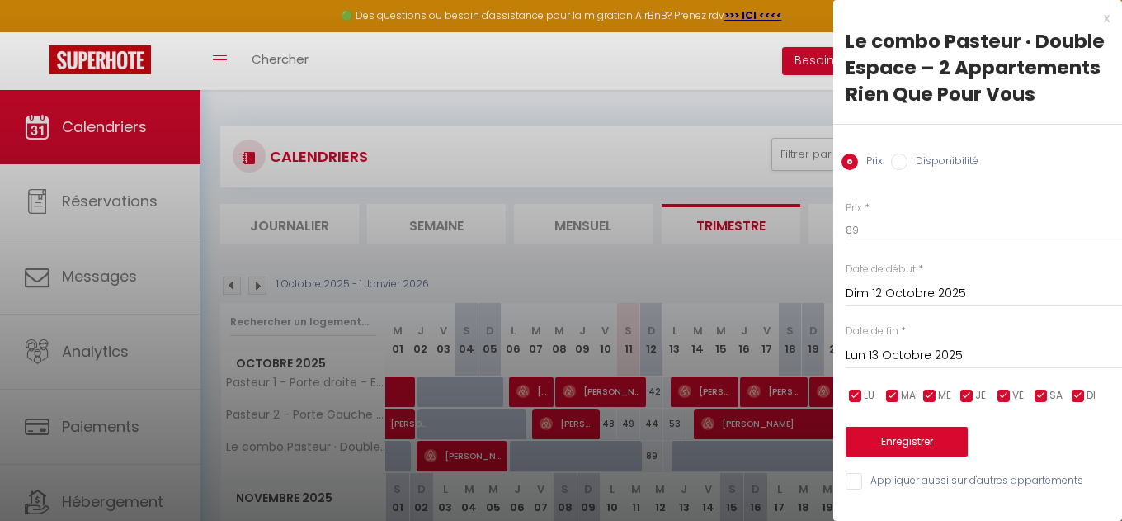
click at [902, 161] on input "Disponibilité" at bounding box center [899, 161] width 17 height 17
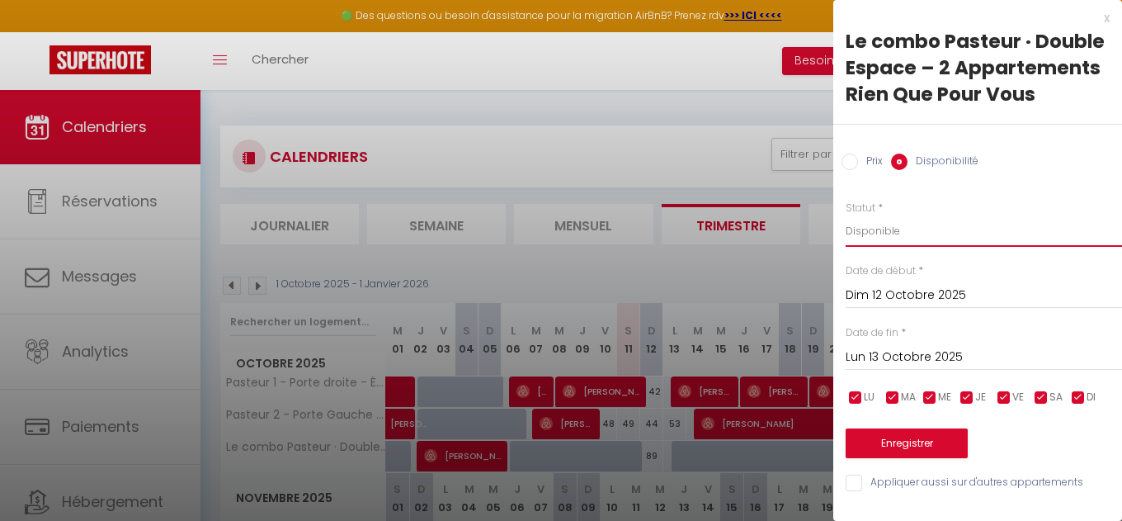
click at [846, 215] on select "Disponible Indisponible" at bounding box center [984, 230] width 276 height 31
click option "Indisponible" at bounding box center [0, 0] width 0 height 0
click at [880, 442] on button "Enregistrer" at bounding box center [907, 443] width 122 height 30
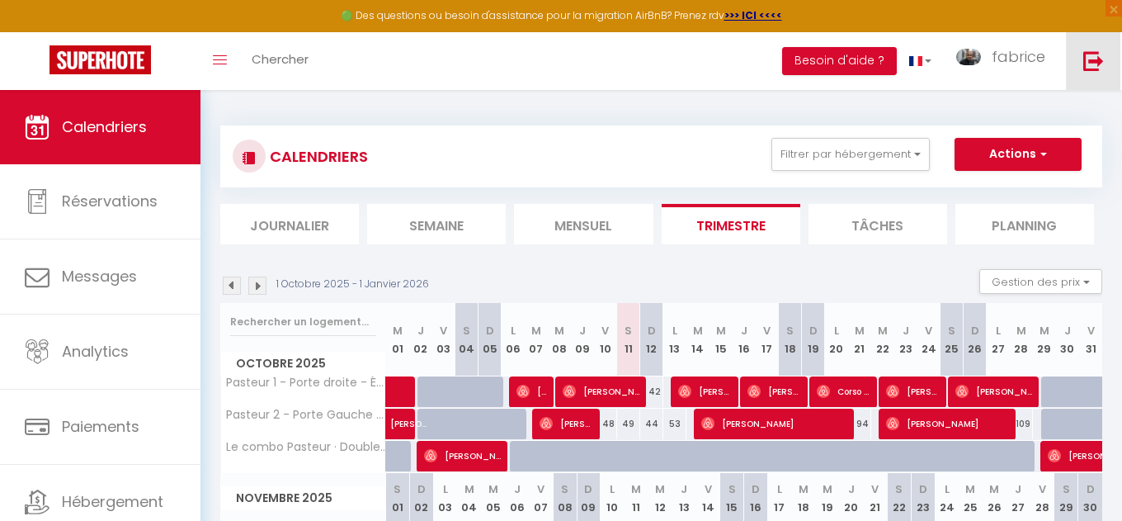
click at [1079, 70] on link at bounding box center [1093, 61] width 54 height 58
